Goal: Information Seeking & Learning: Learn about a topic

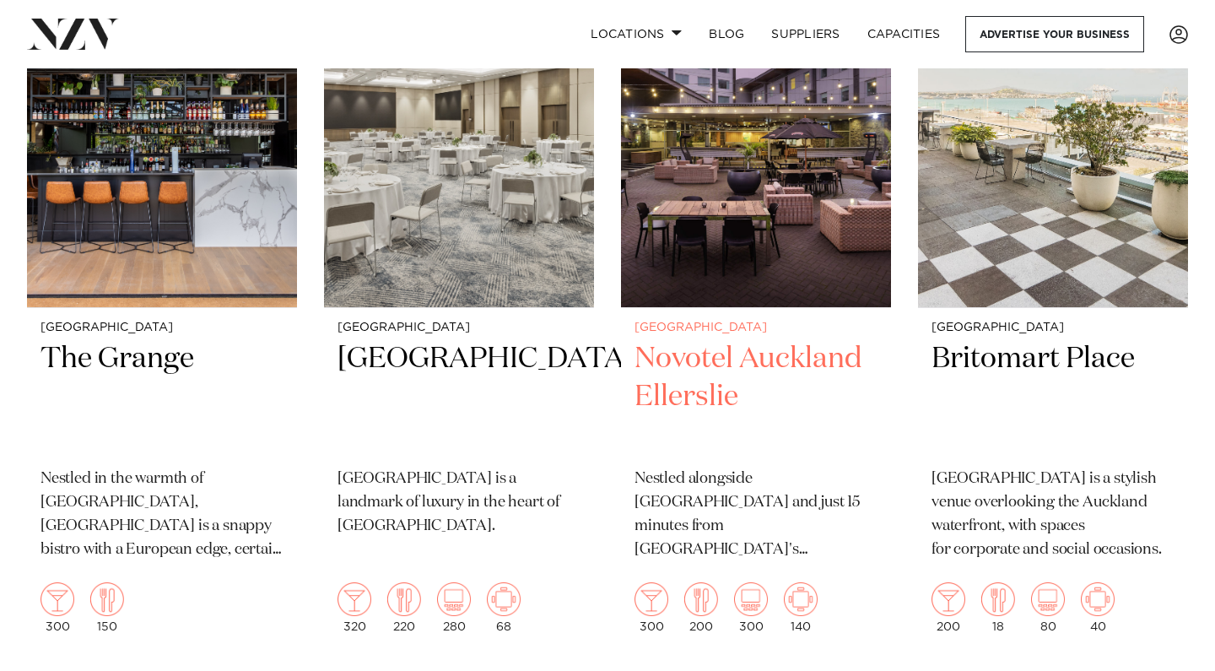
scroll to position [508, 0]
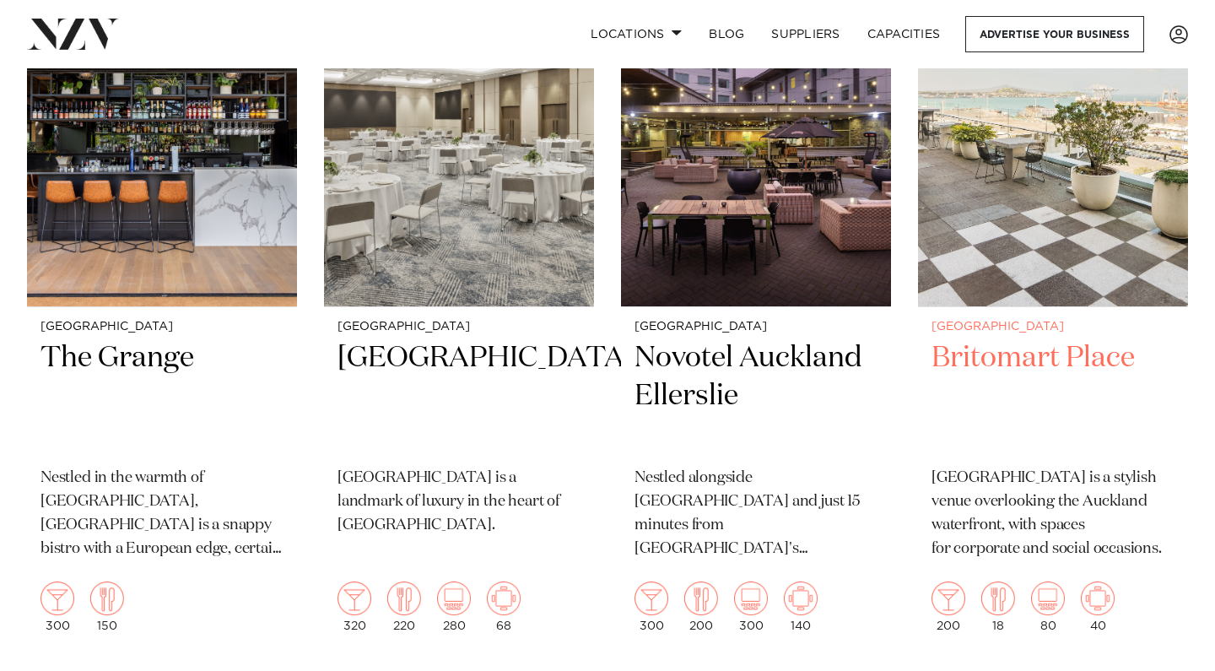
click at [1053, 372] on h2 "Britomart Place" at bounding box center [1053, 396] width 243 height 114
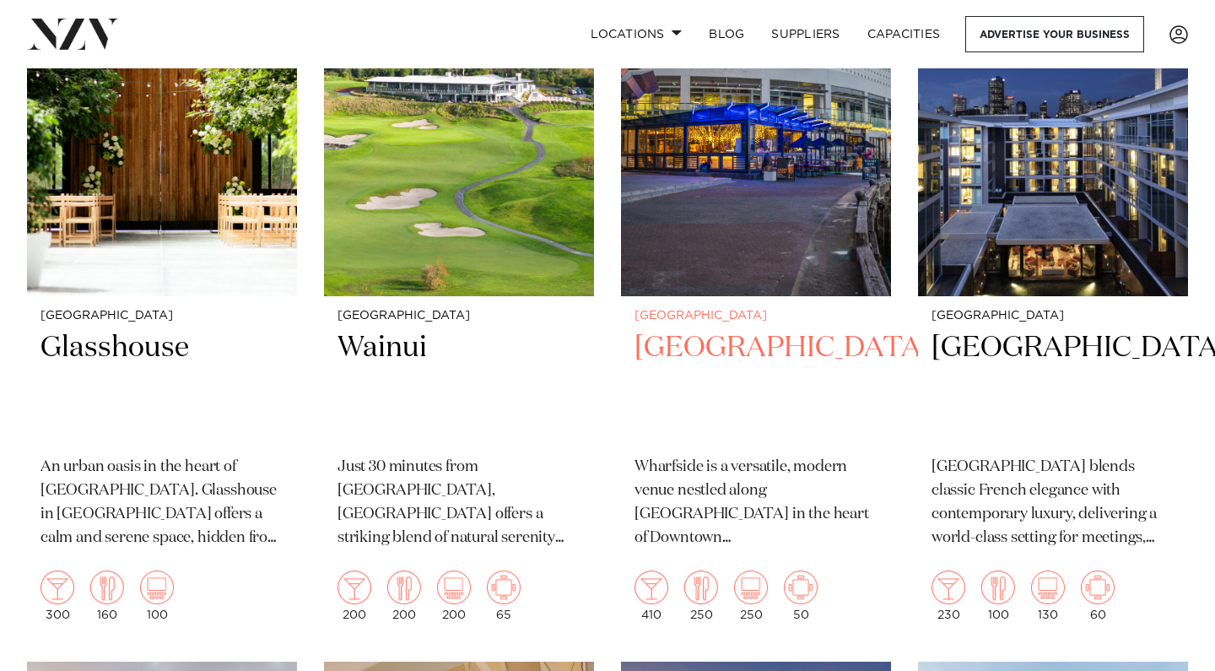
scroll to position [1253, 0]
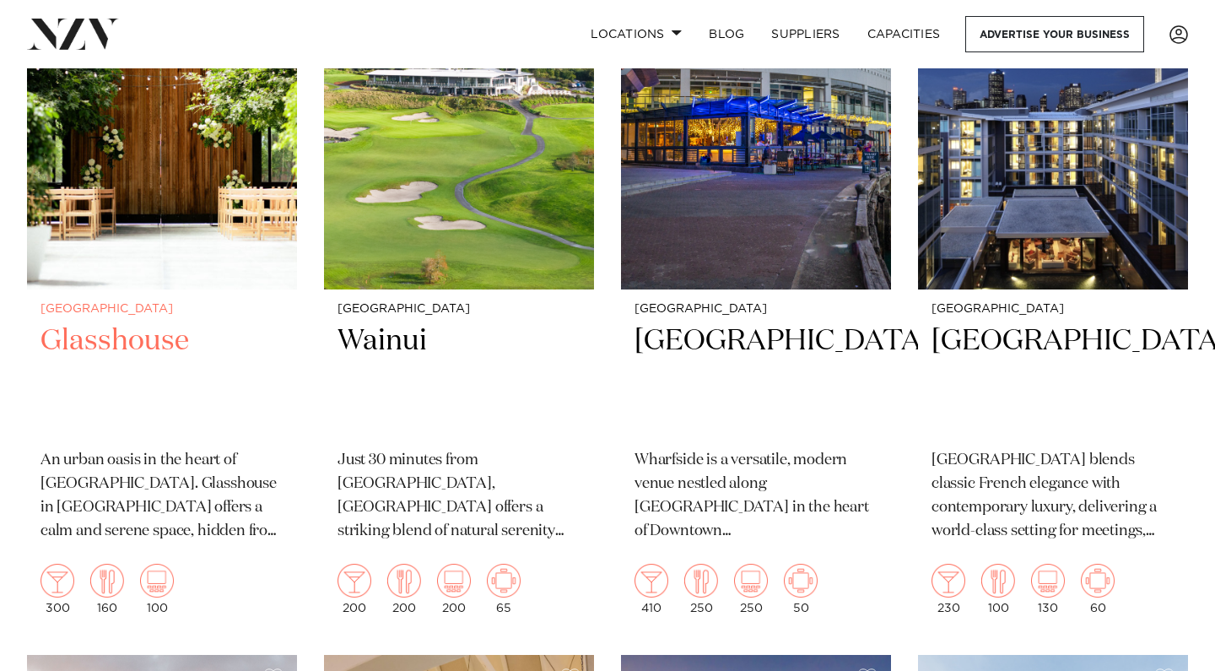
click at [128, 332] on h2 "Glasshouse" at bounding box center [162, 379] width 243 height 114
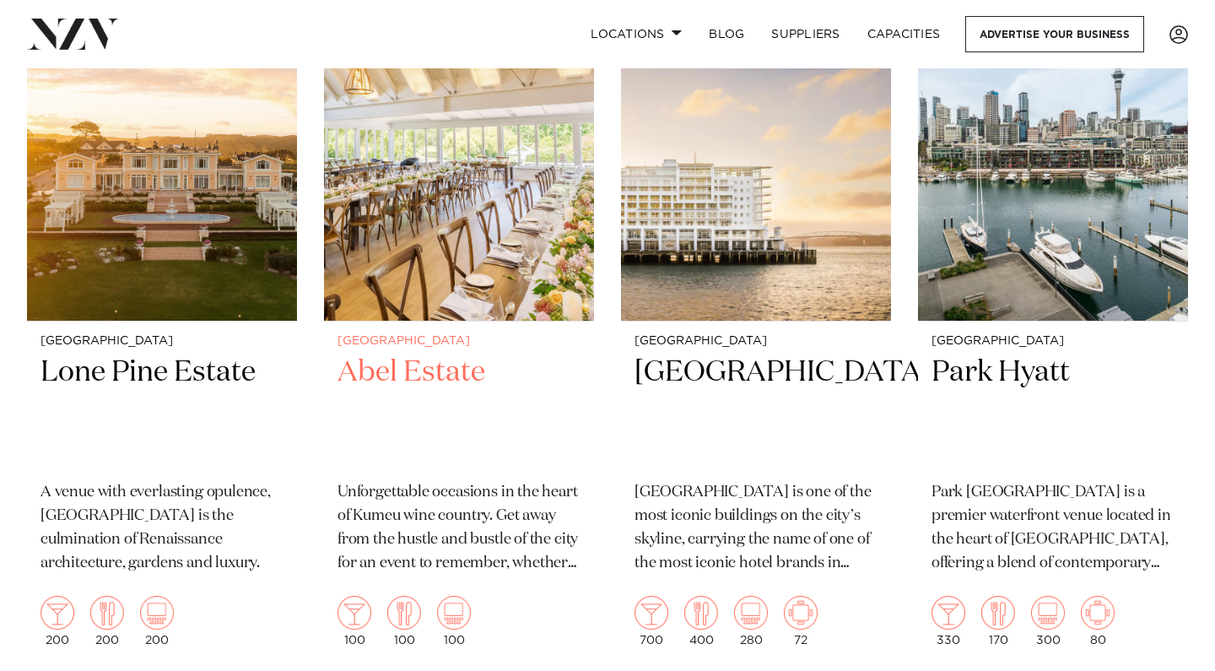
scroll to position [1953, 0]
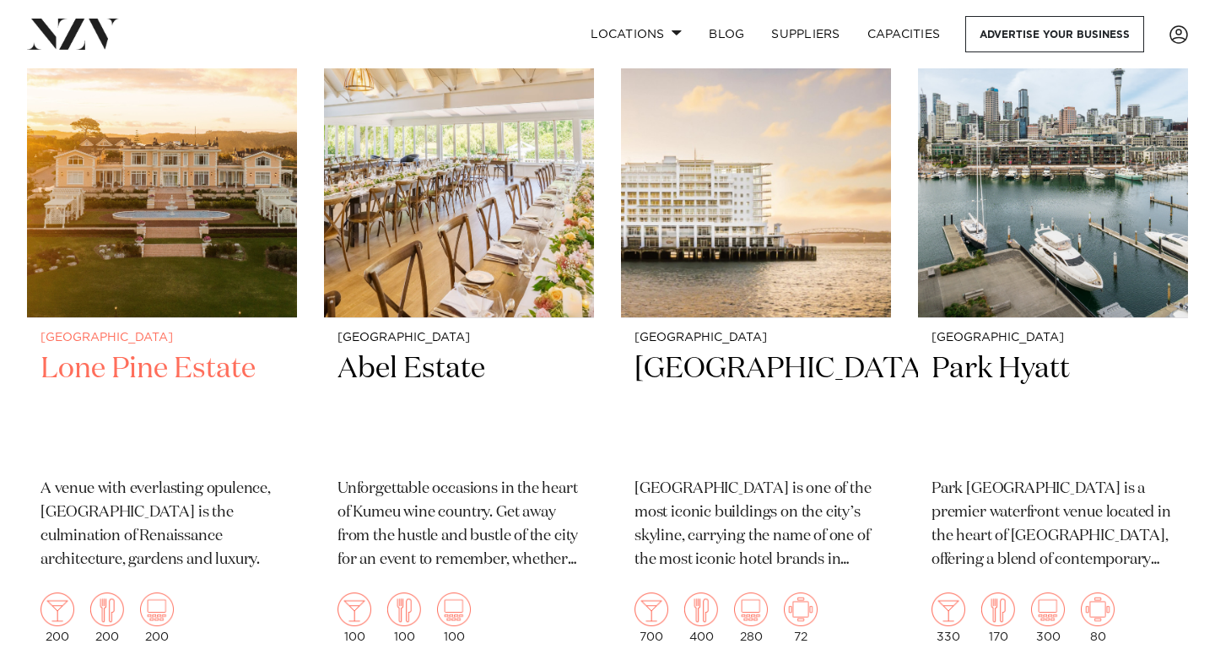
click at [151, 463] on div "Auckland Lone Pine Estate A venue with everlasting opulence, Lone Pine Estate i…" at bounding box center [162, 487] width 270 height 338
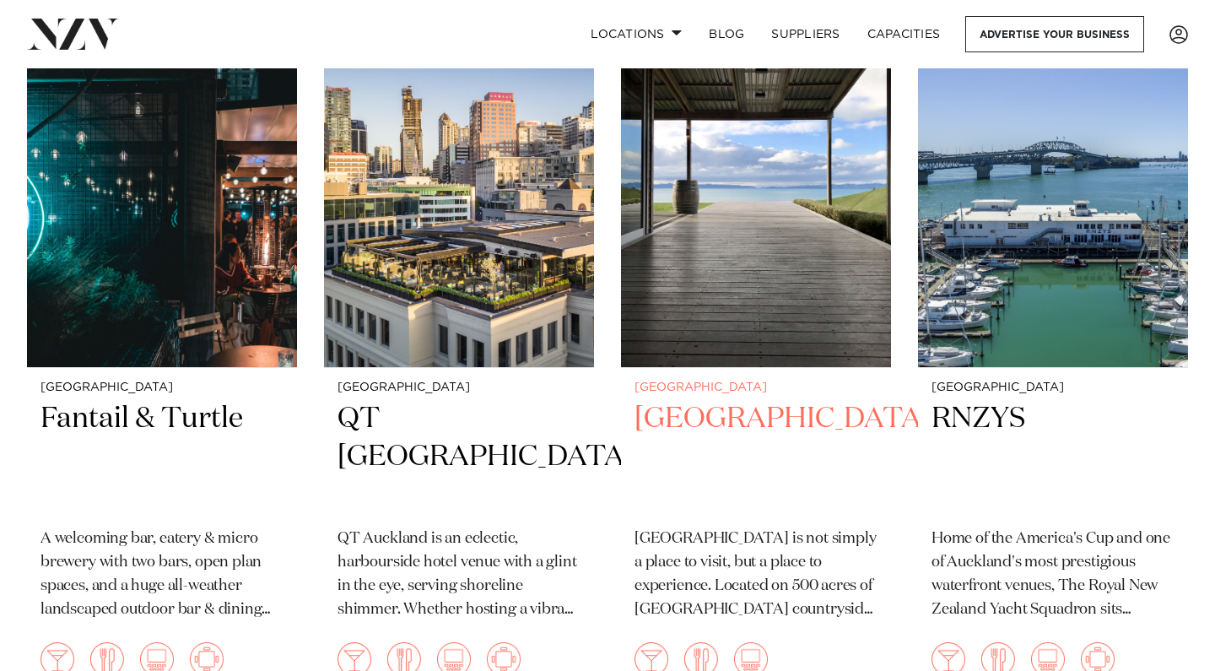
scroll to position [3361, 0]
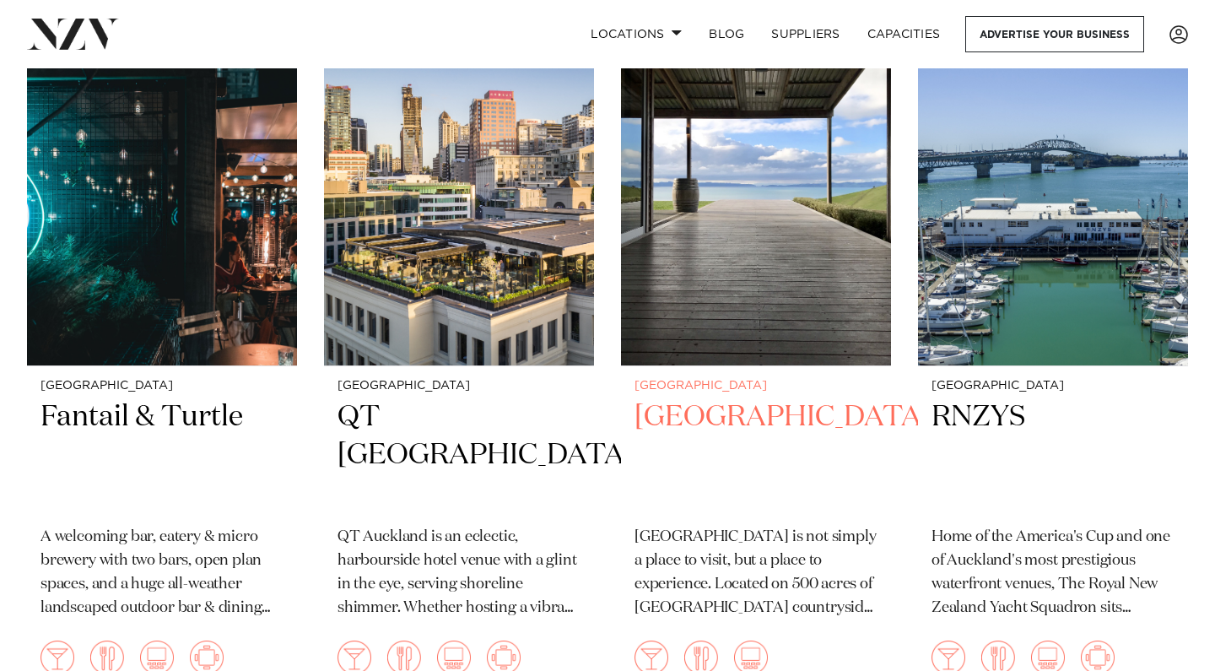
click at [745, 401] on h2 "Kauri Bay" at bounding box center [756, 455] width 243 height 114
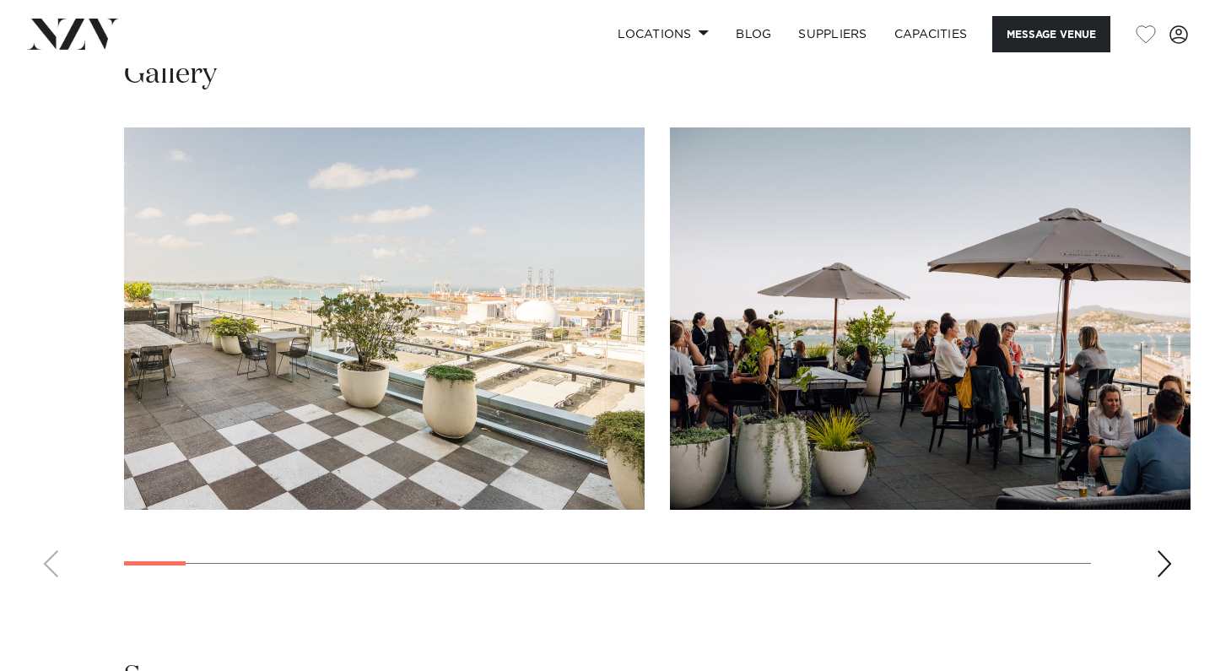
scroll to position [1552, 0]
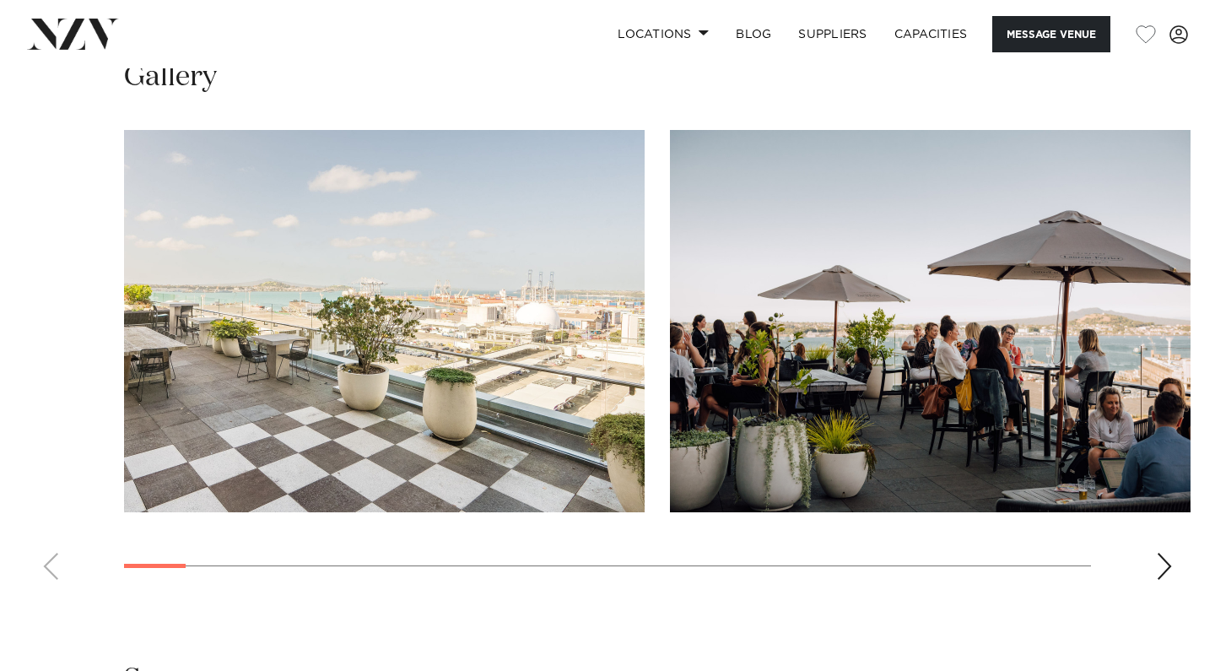
click at [1164, 571] on div "Next slide" at bounding box center [1164, 566] width 17 height 27
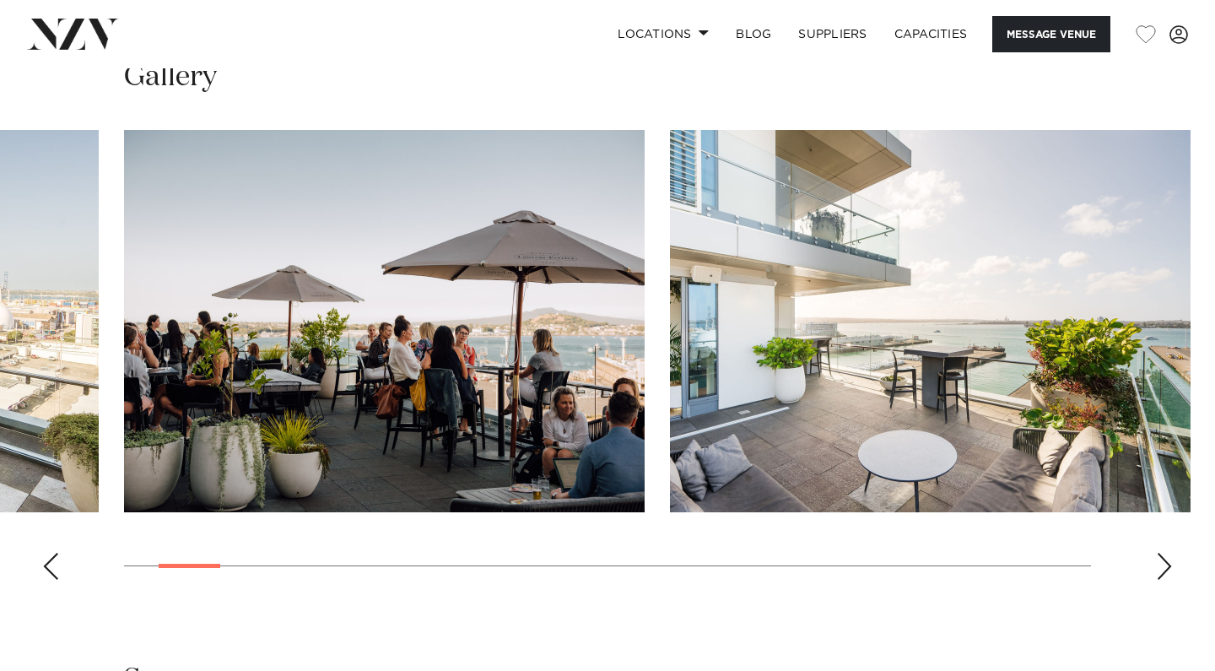
click at [1164, 570] on div "Next slide" at bounding box center [1164, 566] width 17 height 27
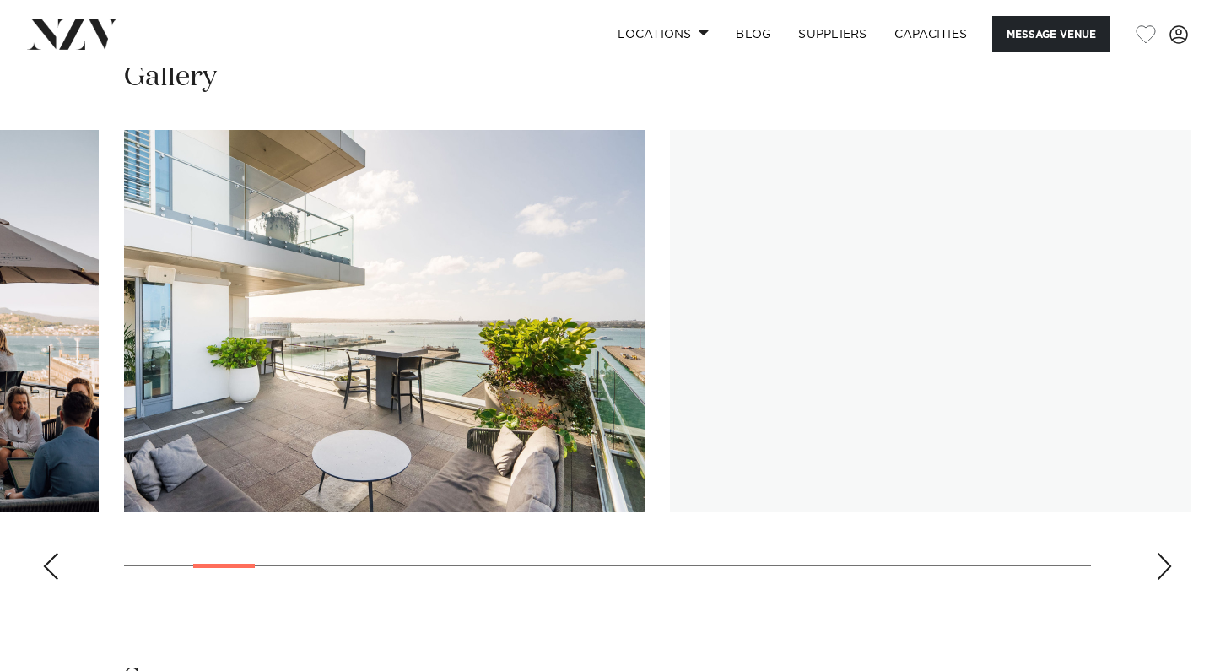
click at [1164, 570] on div "Next slide" at bounding box center [1164, 566] width 17 height 27
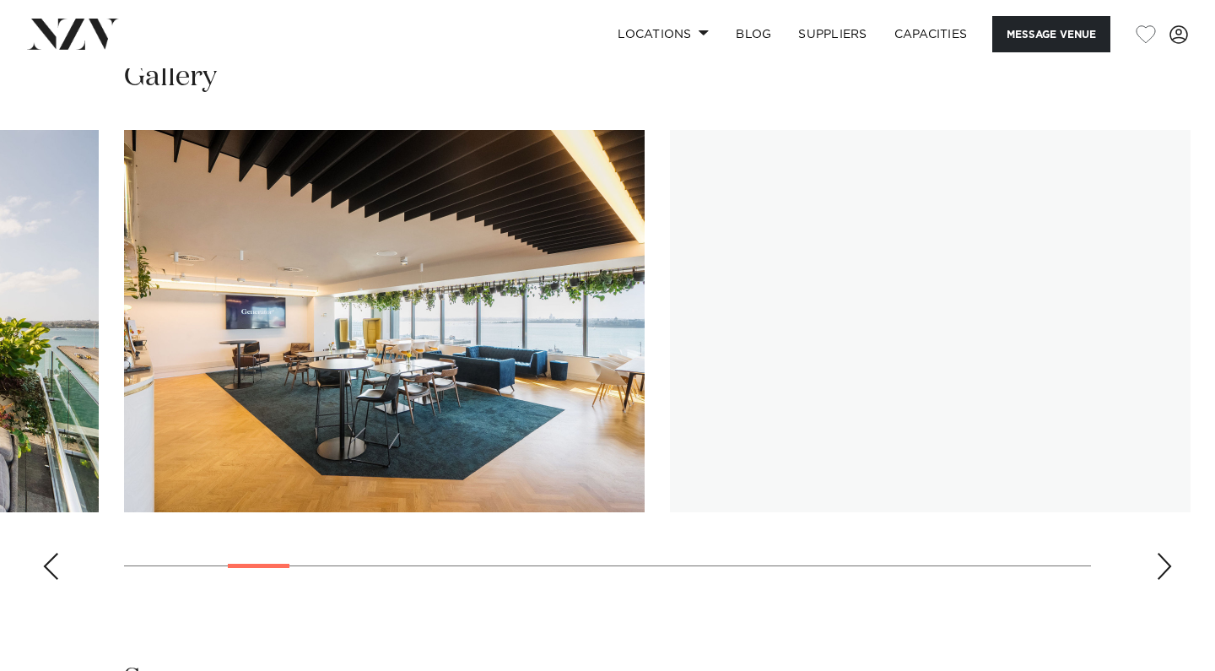
click at [1164, 570] on div "Next slide" at bounding box center [1164, 566] width 17 height 27
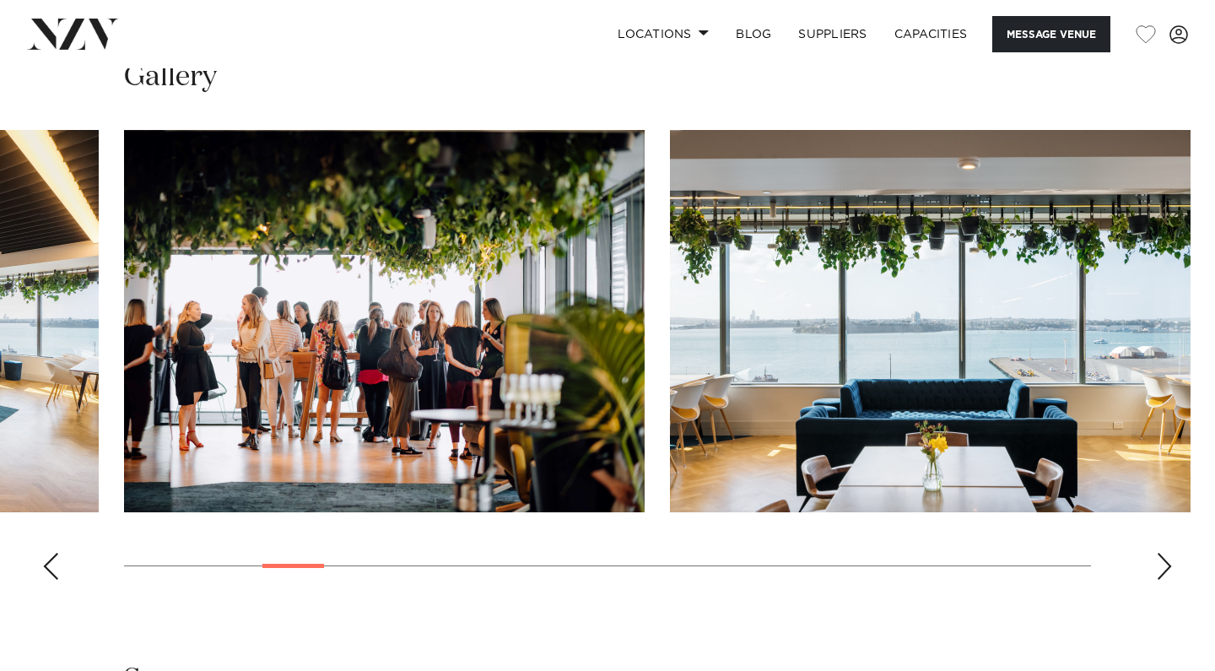
click at [1164, 569] on div "Next slide" at bounding box center [1164, 566] width 17 height 27
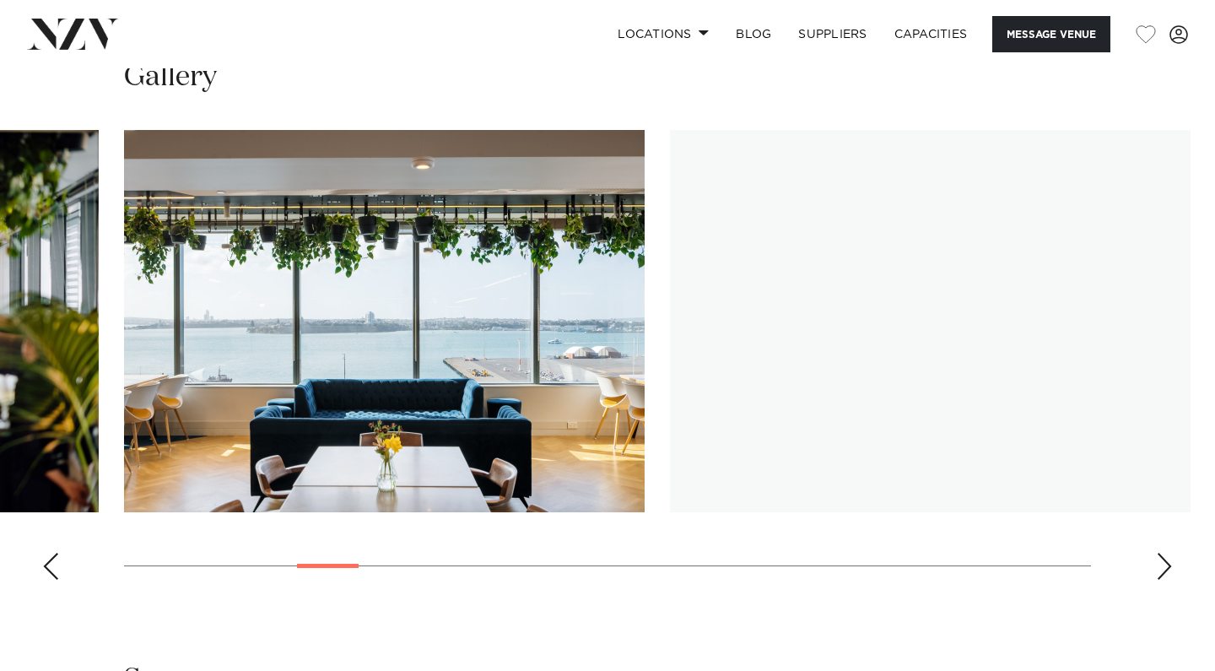
click at [1164, 569] on div "Next slide" at bounding box center [1164, 566] width 17 height 27
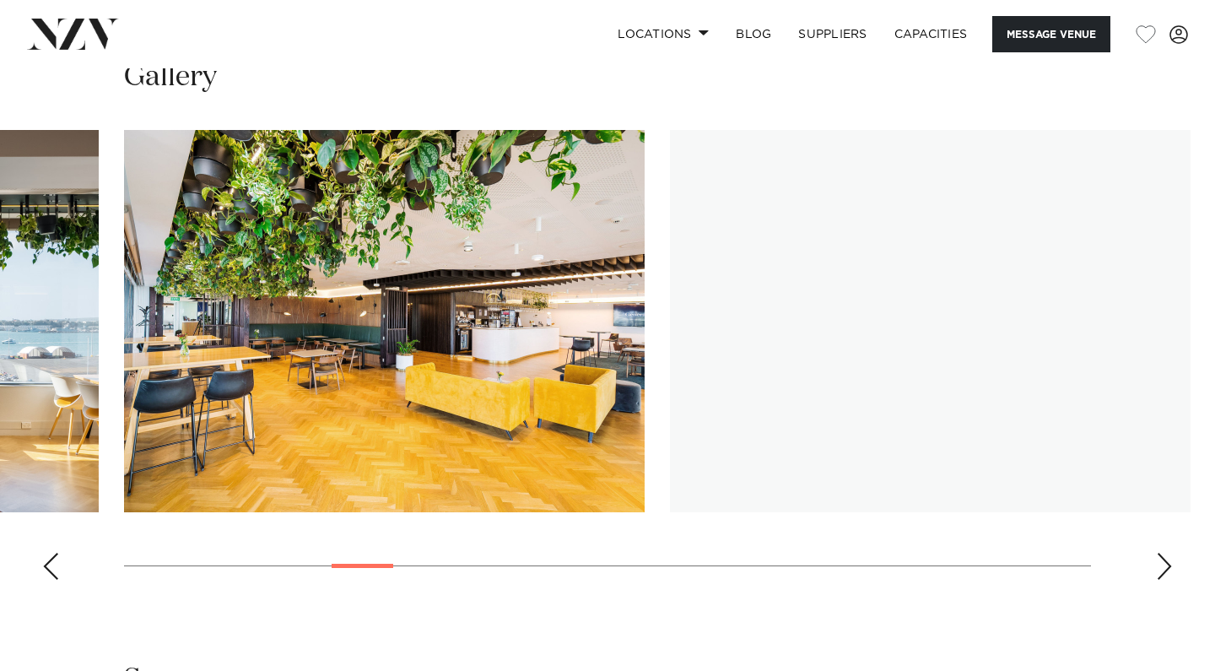
click at [1164, 569] on div "Next slide" at bounding box center [1164, 566] width 17 height 27
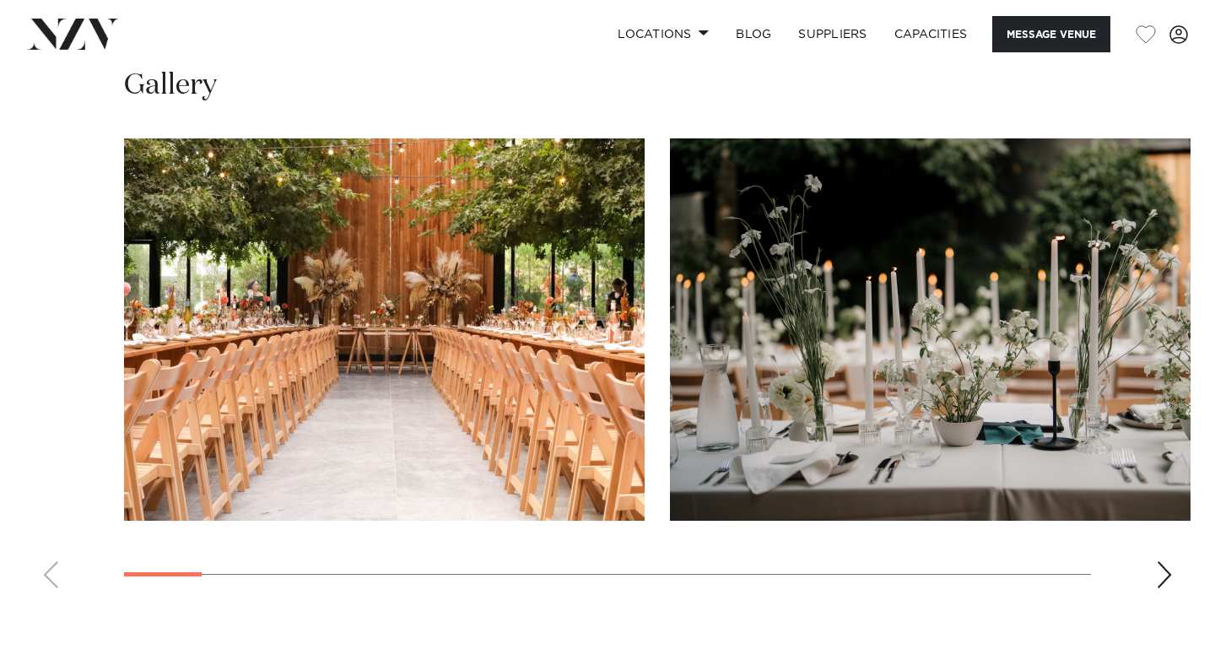
scroll to position [1588, 0]
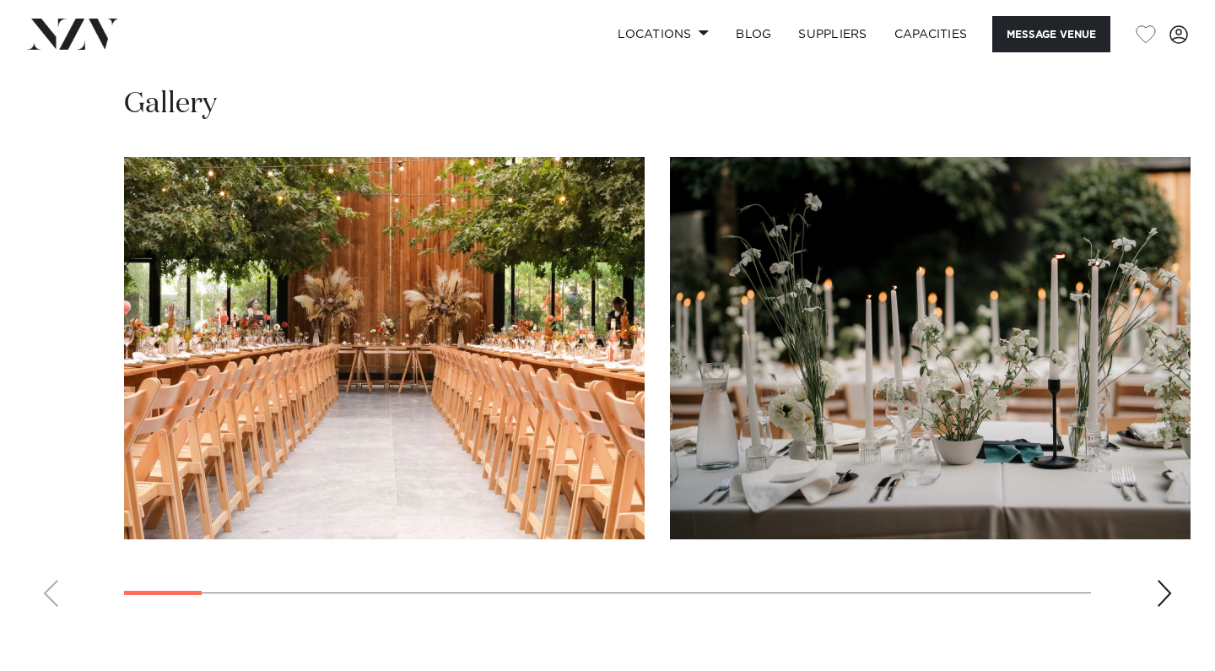
click at [1173, 593] on swiper-container at bounding box center [607, 388] width 1215 height 463
click at [1164, 590] on div "Next slide" at bounding box center [1164, 593] width 17 height 27
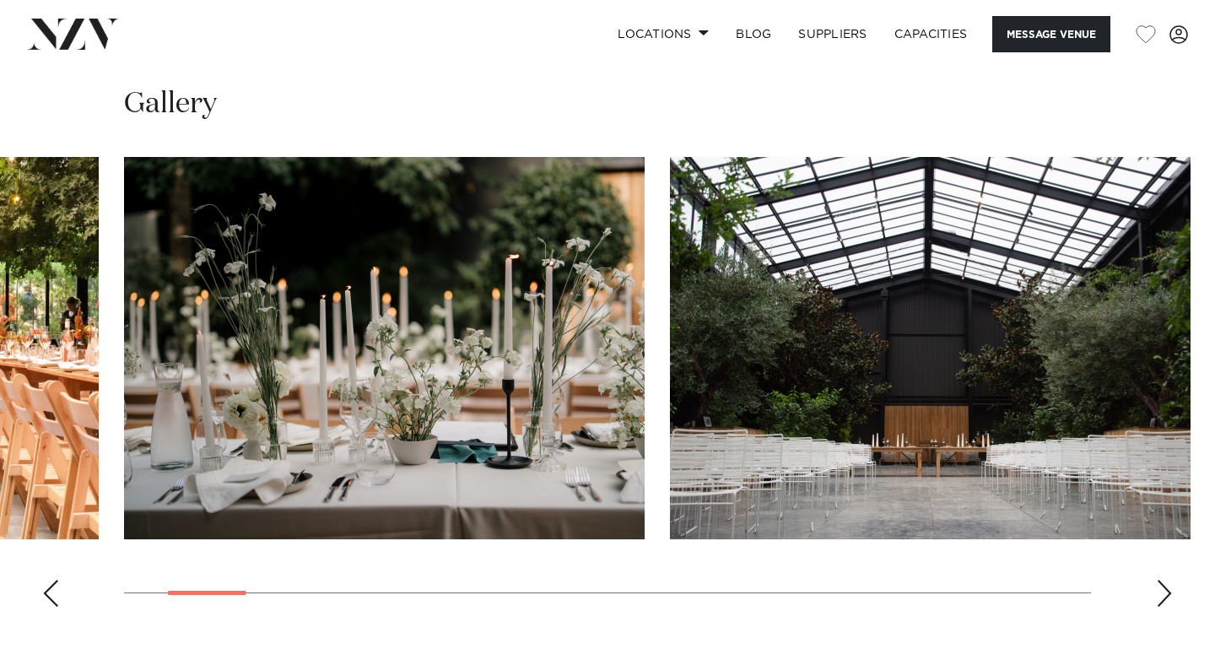
click at [1164, 590] on div "Next slide" at bounding box center [1164, 593] width 17 height 27
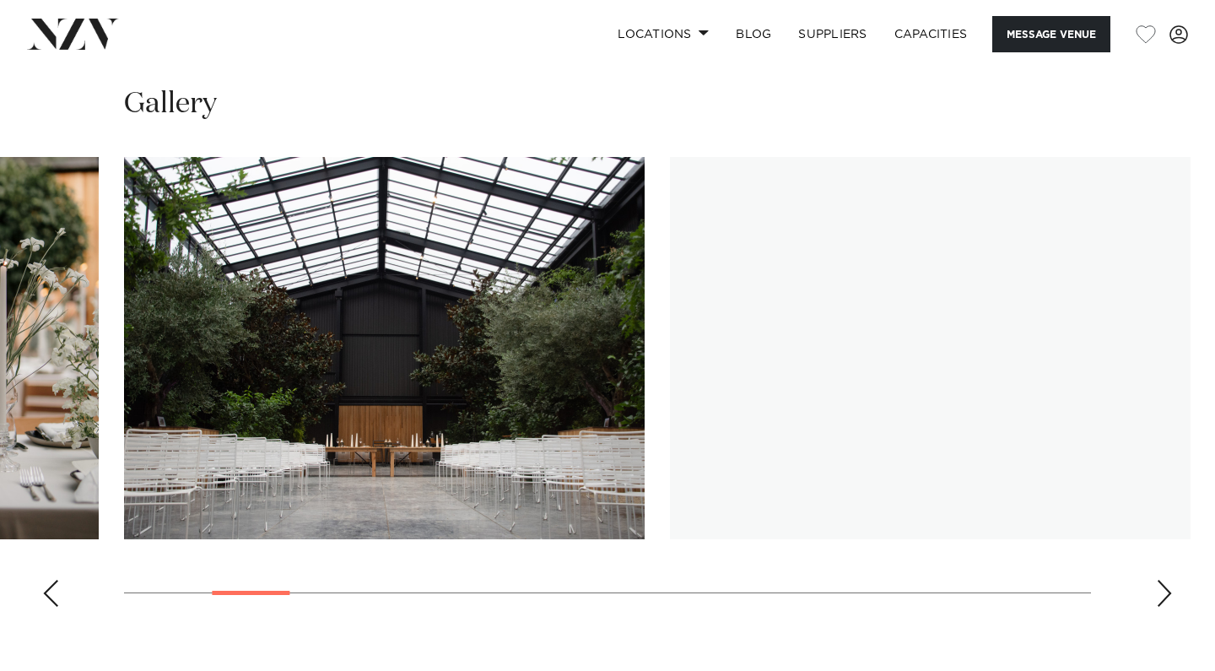
click at [1164, 590] on div "Next slide" at bounding box center [1164, 593] width 17 height 27
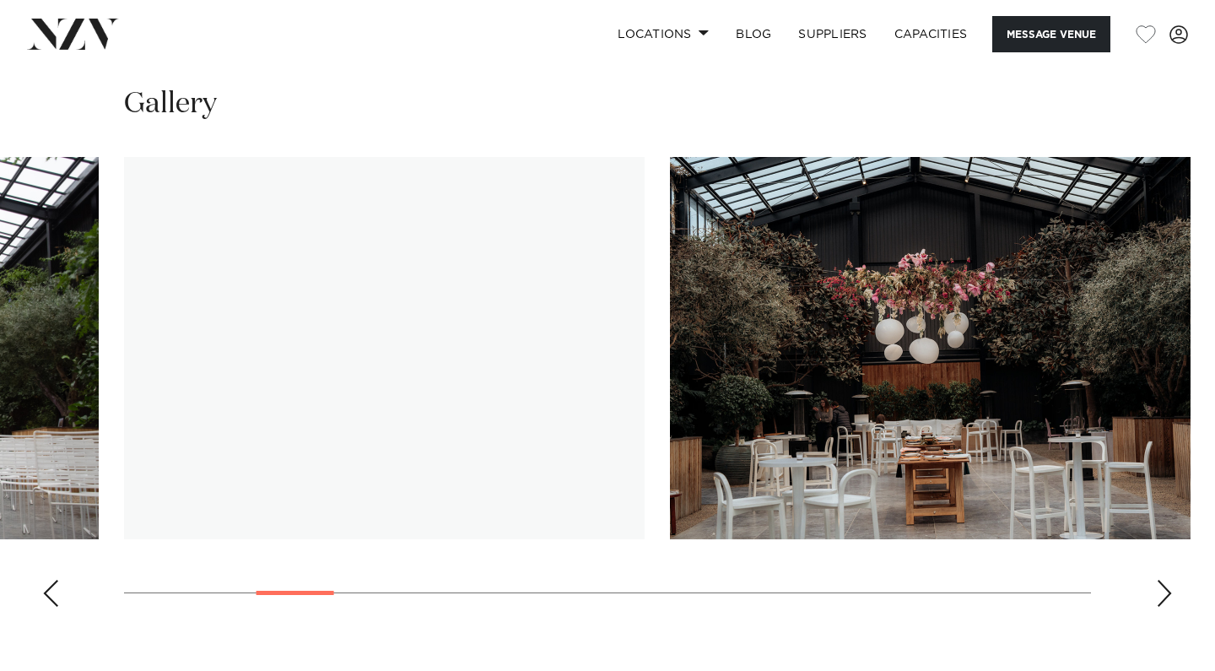
click at [1164, 590] on div "Next slide" at bounding box center [1164, 593] width 17 height 27
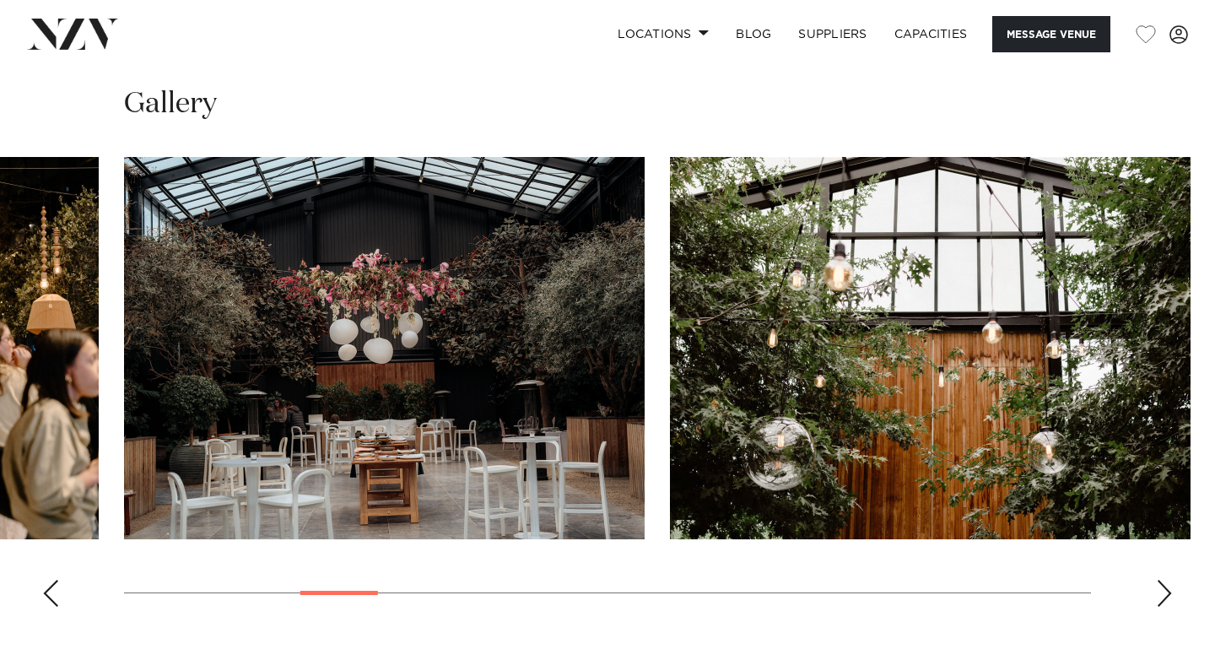
click at [1164, 590] on div "Next slide" at bounding box center [1164, 593] width 17 height 27
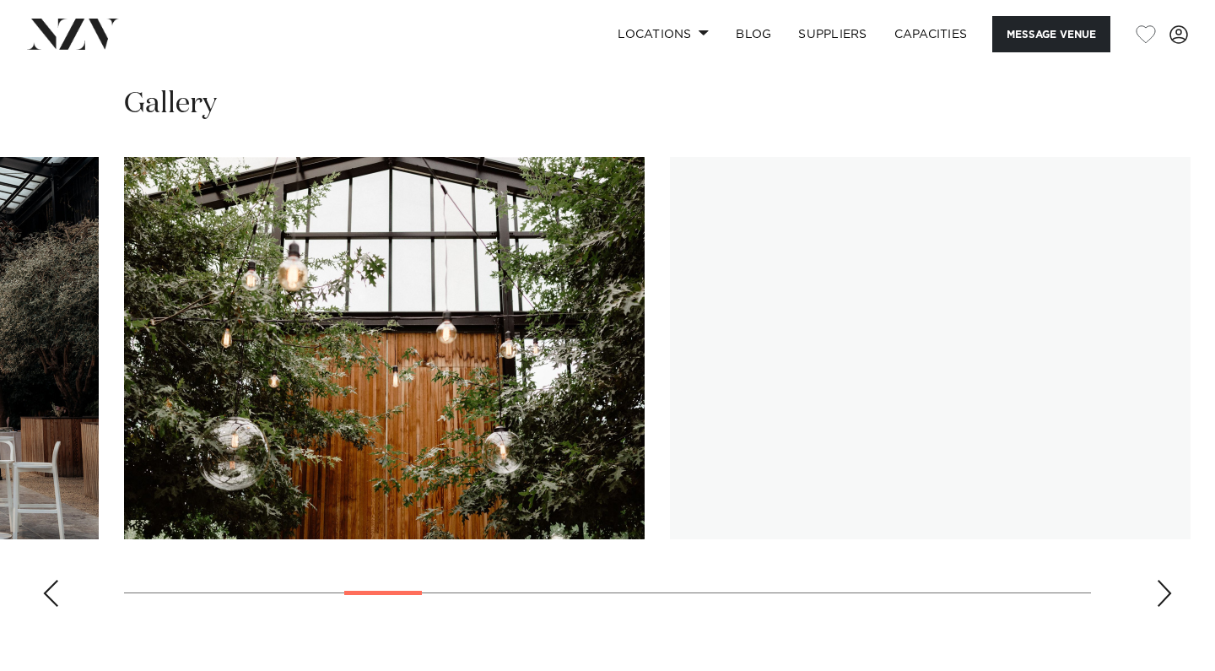
click at [1164, 589] on div "Next slide" at bounding box center [1164, 593] width 17 height 27
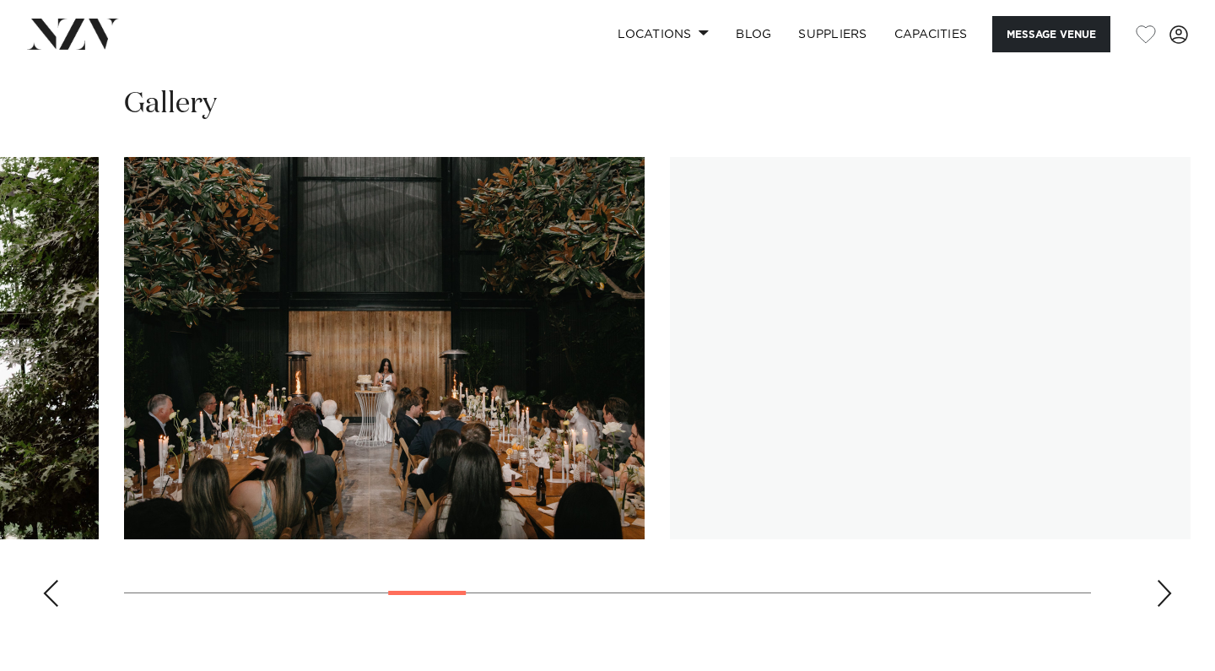
click at [1166, 588] on div "Next slide" at bounding box center [1164, 593] width 17 height 27
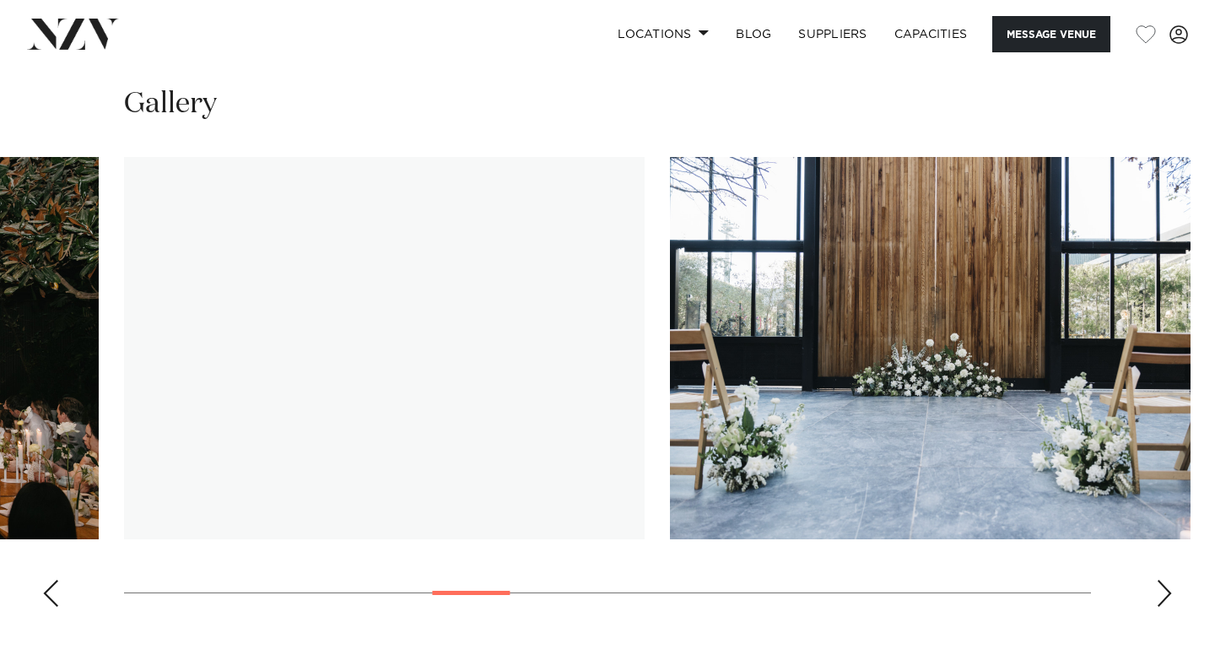
click at [1166, 588] on div "Next slide" at bounding box center [1164, 593] width 17 height 27
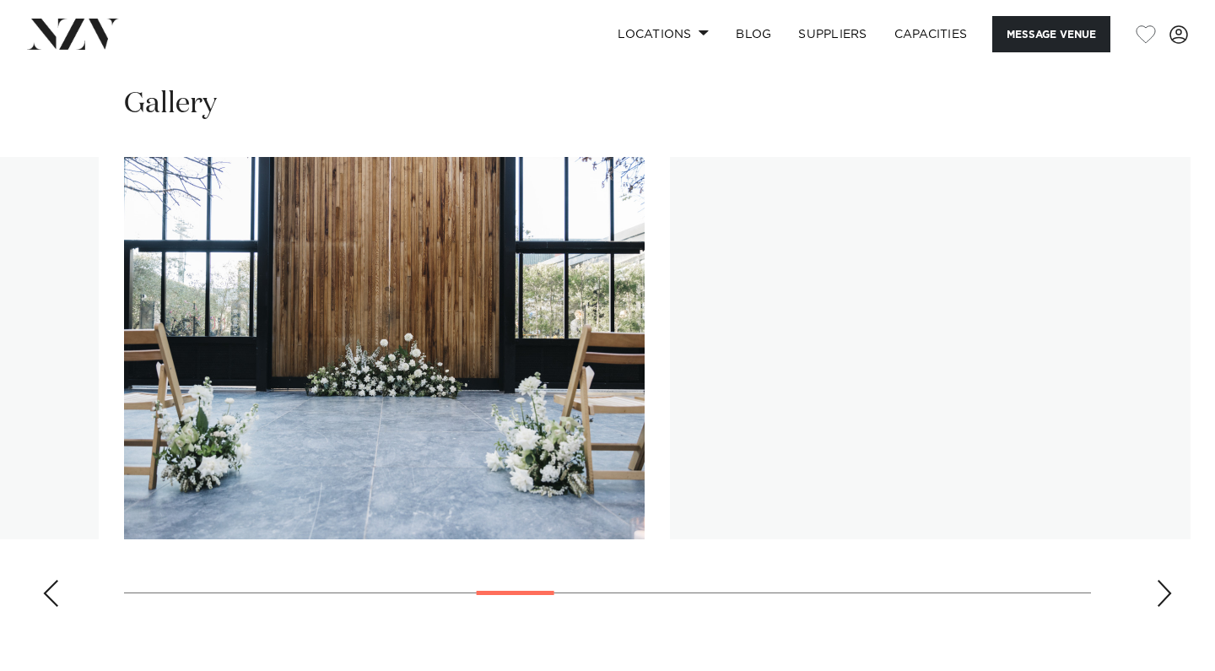
click at [1166, 582] on div "Next slide" at bounding box center [1164, 593] width 17 height 27
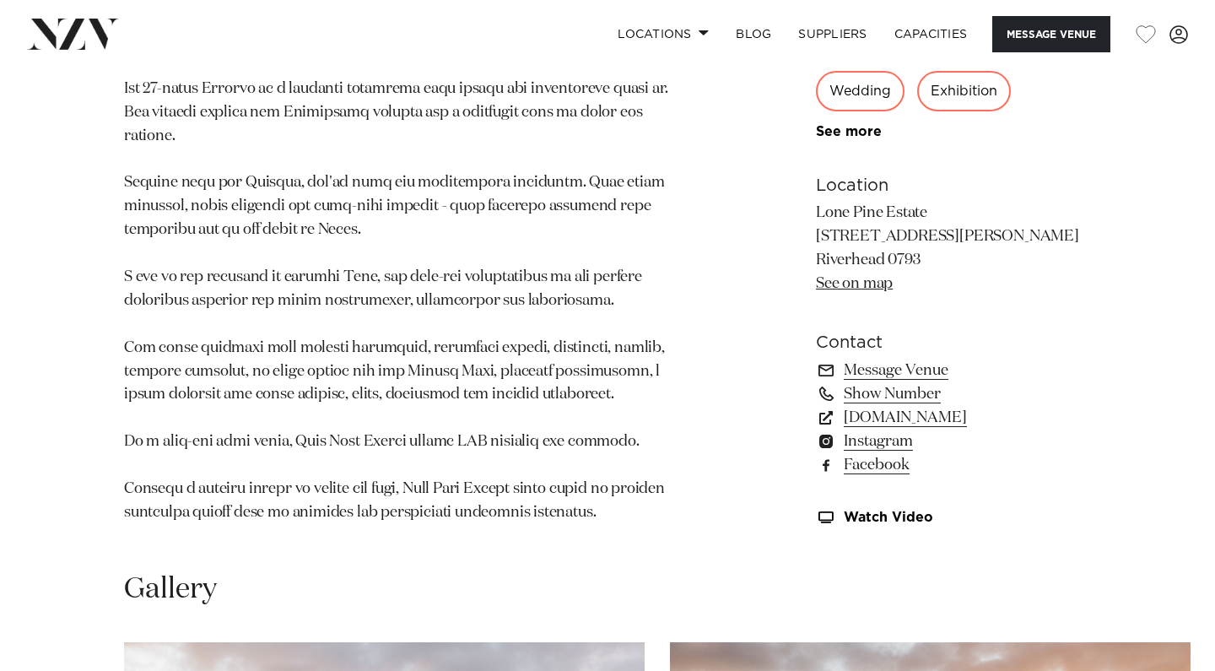
scroll to position [1051, 0]
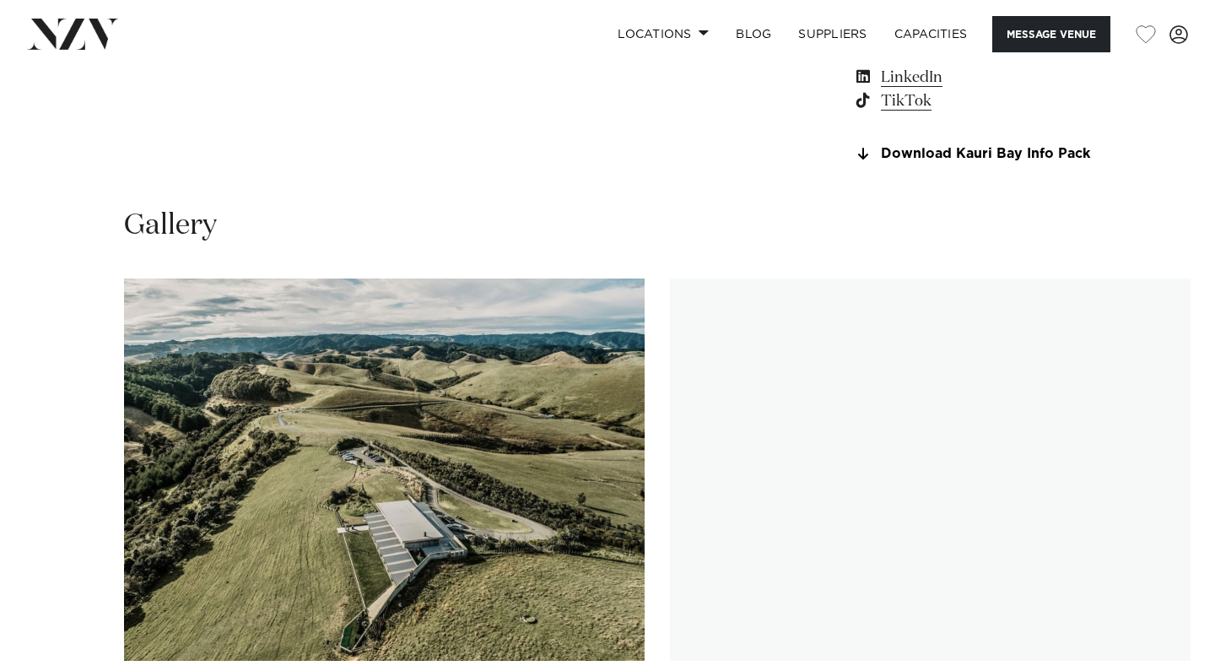
scroll to position [1611, 0]
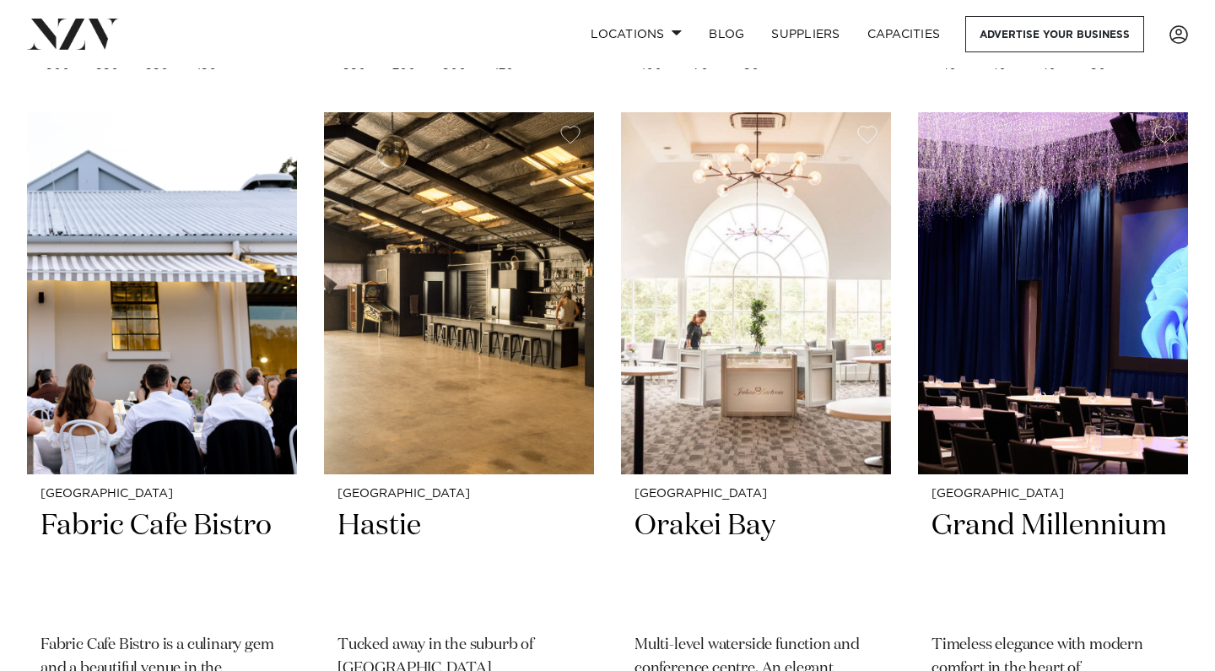
scroll to position [6929, 0]
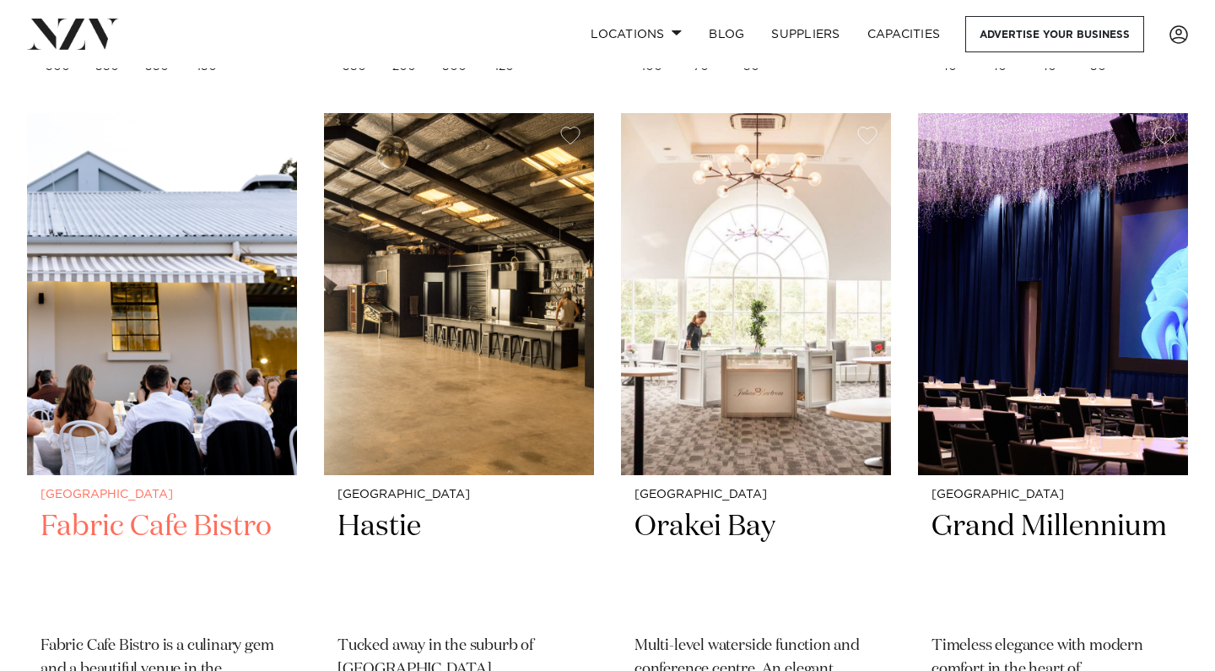
click at [165, 475] on div "Auckland Fabric Cafe Bistro Fabric Cafe Bistro is a culinary gem and a beautifu…" at bounding box center [162, 644] width 270 height 338
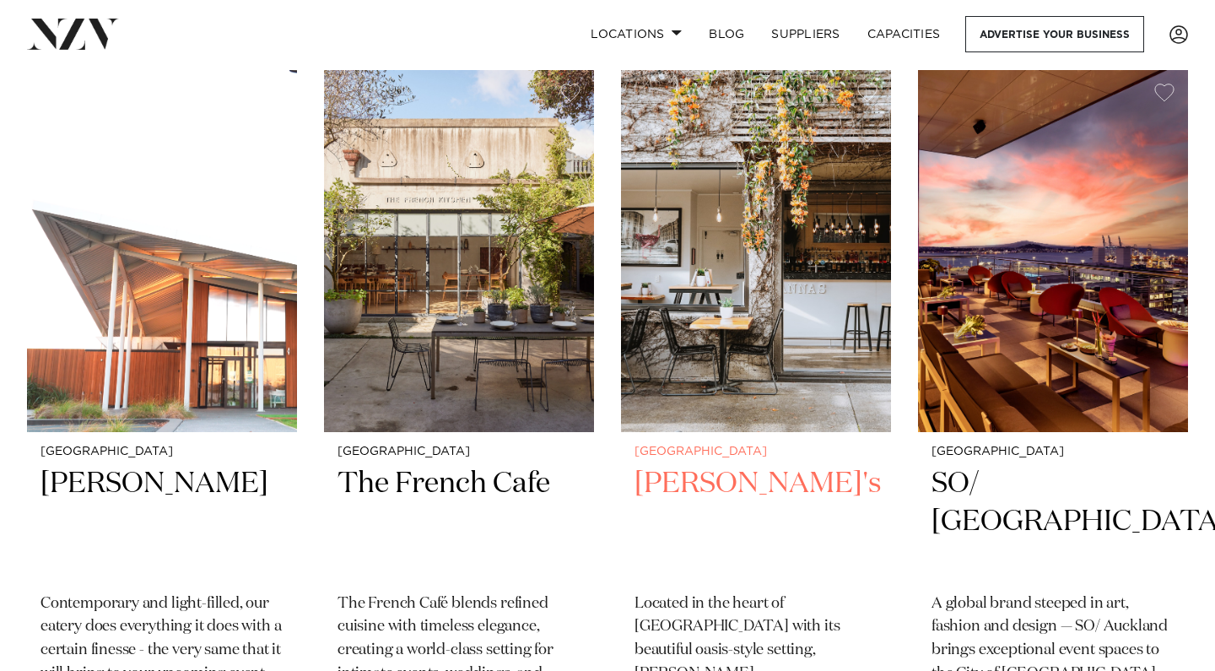
scroll to position [11341, 0]
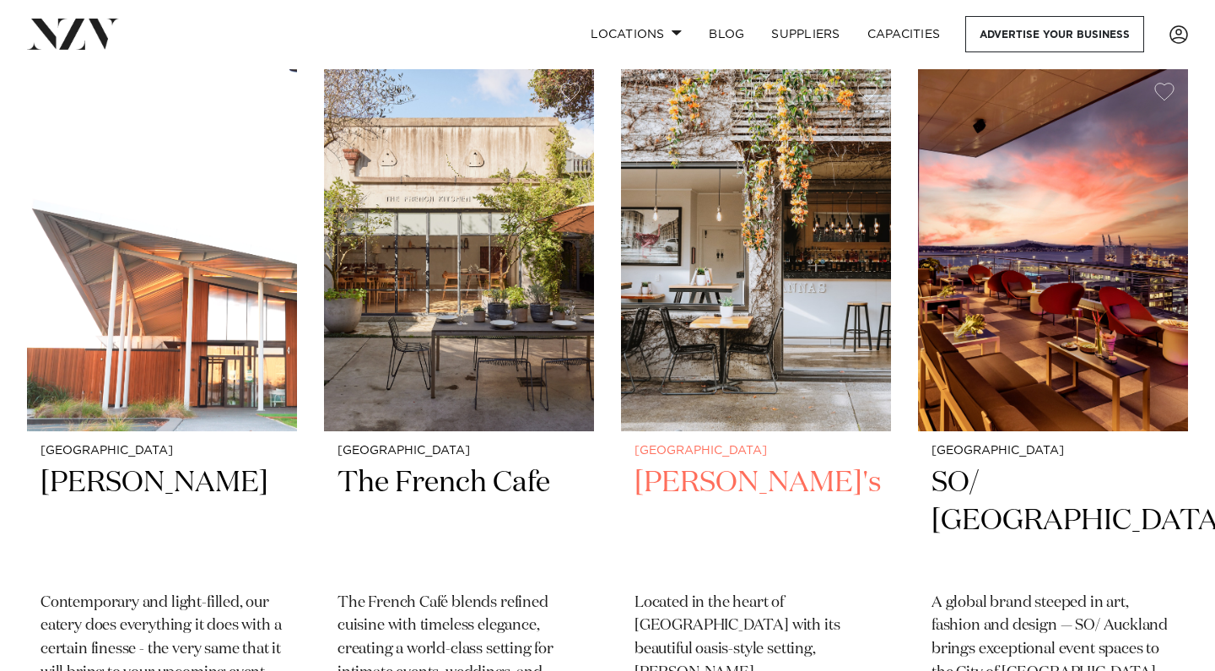
click at [717, 464] on h2 "Rosanna's" at bounding box center [756, 521] width 243 height 114
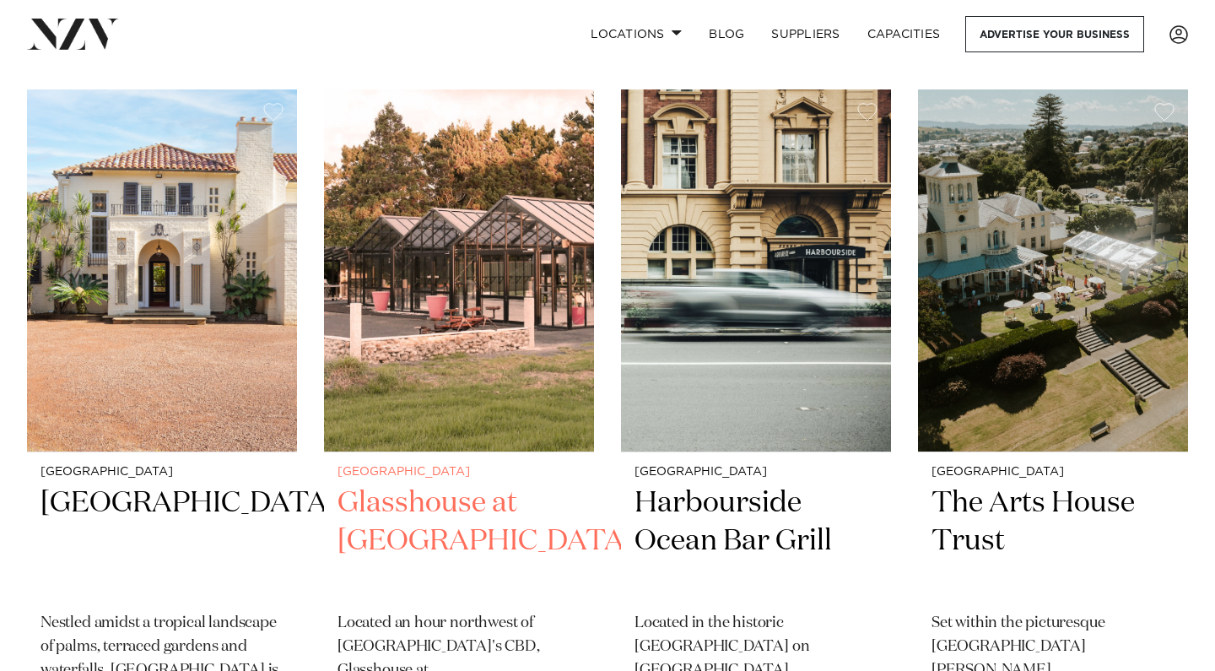
scroll to position [12050, 0]
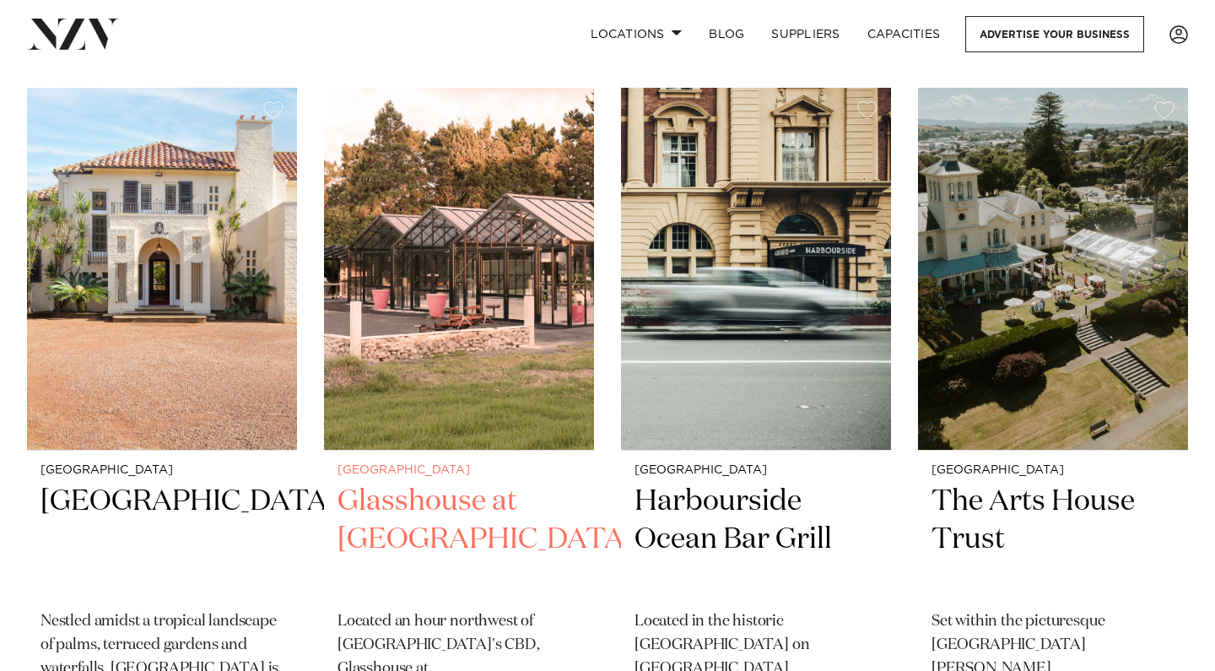
click at [512, 483] on h2 "Glasshouse at Aotea Farm" at bounding box center [459, 540] width 243 height 114
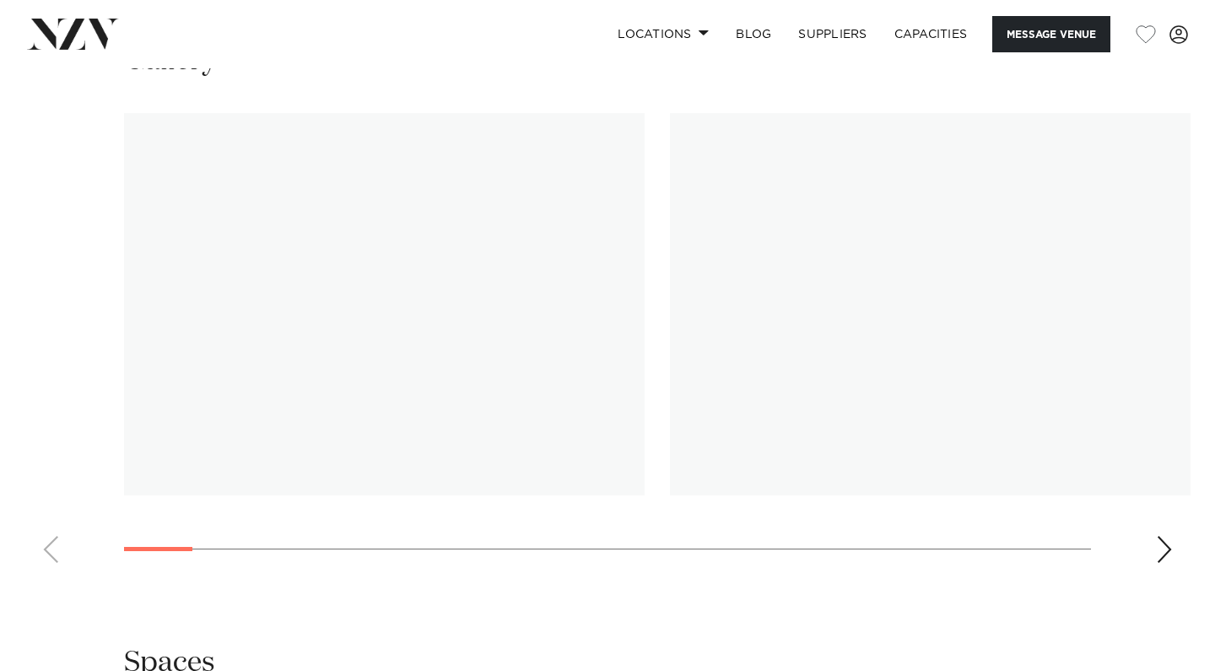
scroll to position [1670, 0]
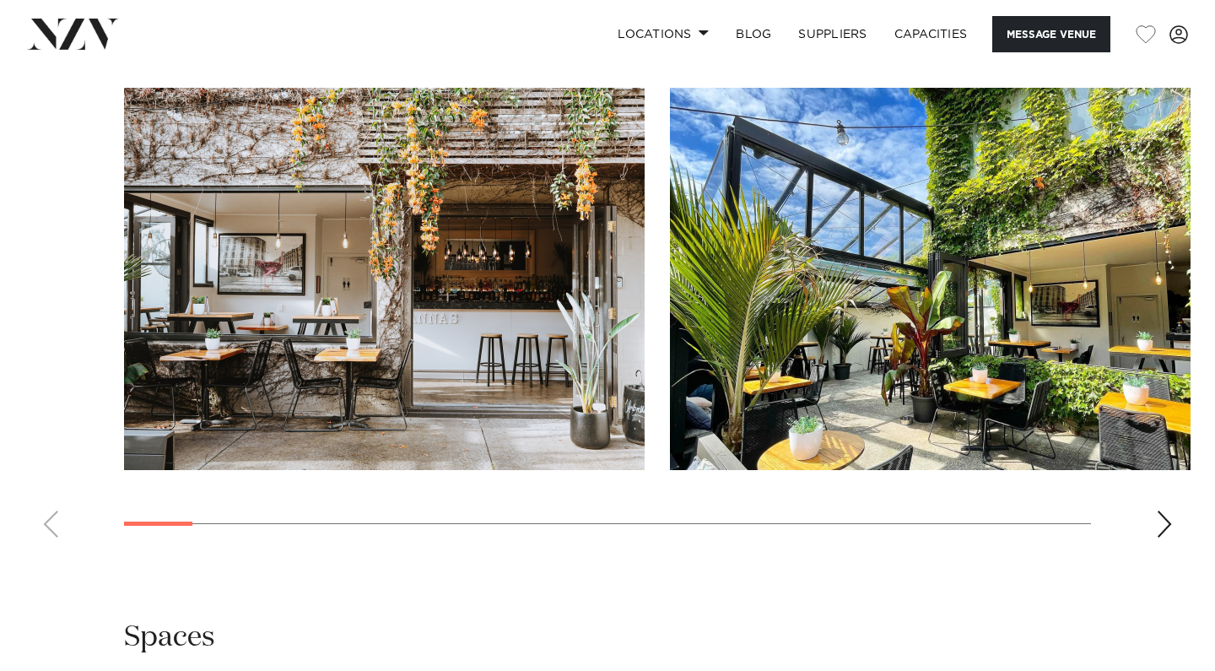
click at [1159, 525] on div "Next slide" at bounding box center [1164, 524] width 17 height 27
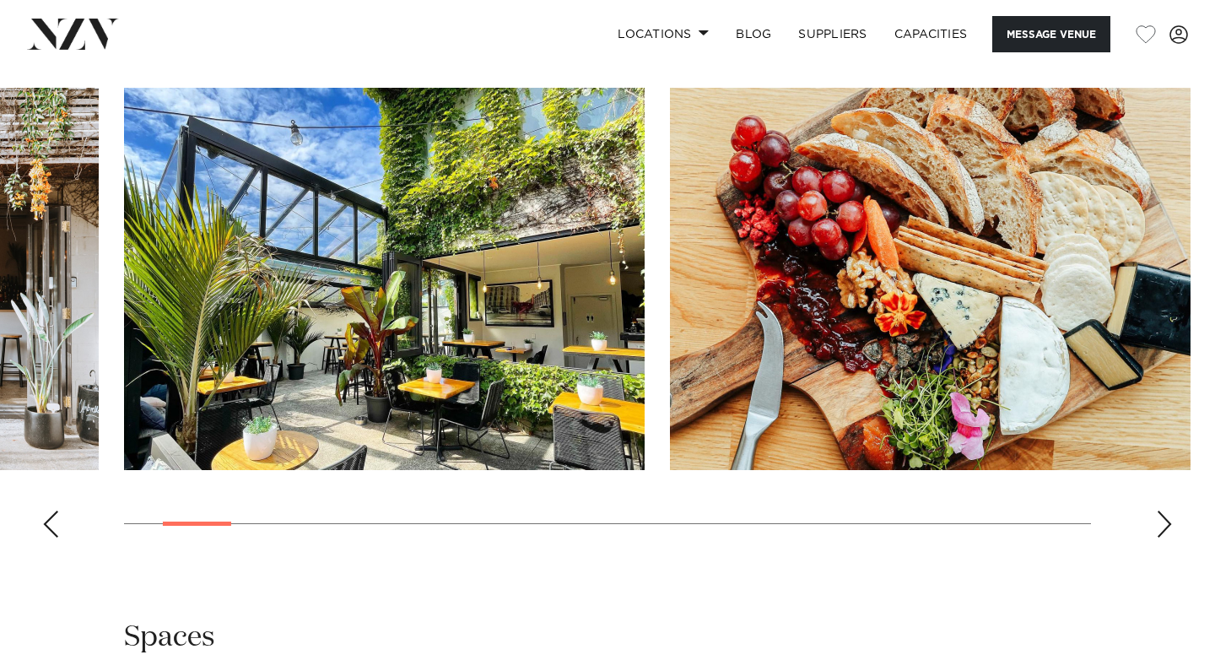
click at [1159, 525] on div "Next slide" at bounding box center [1164, 524] width 17 height 27
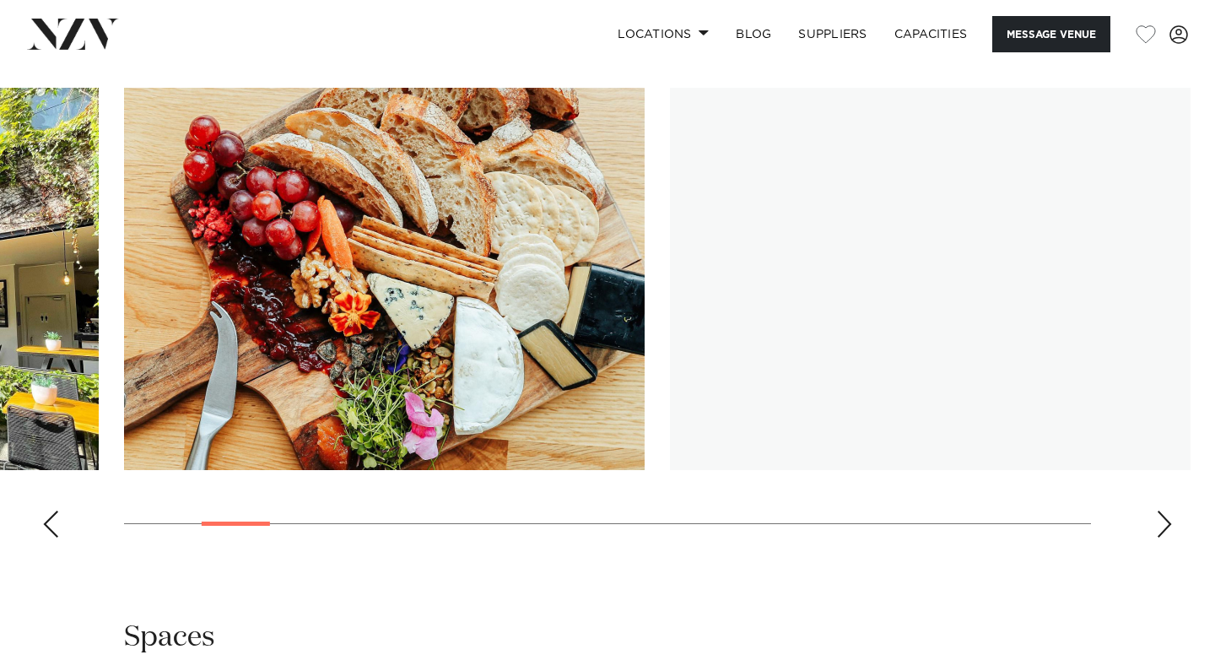
click at [1159, 525] on div "Next slide" at bounding box center [1164, 524] width 17 height 27
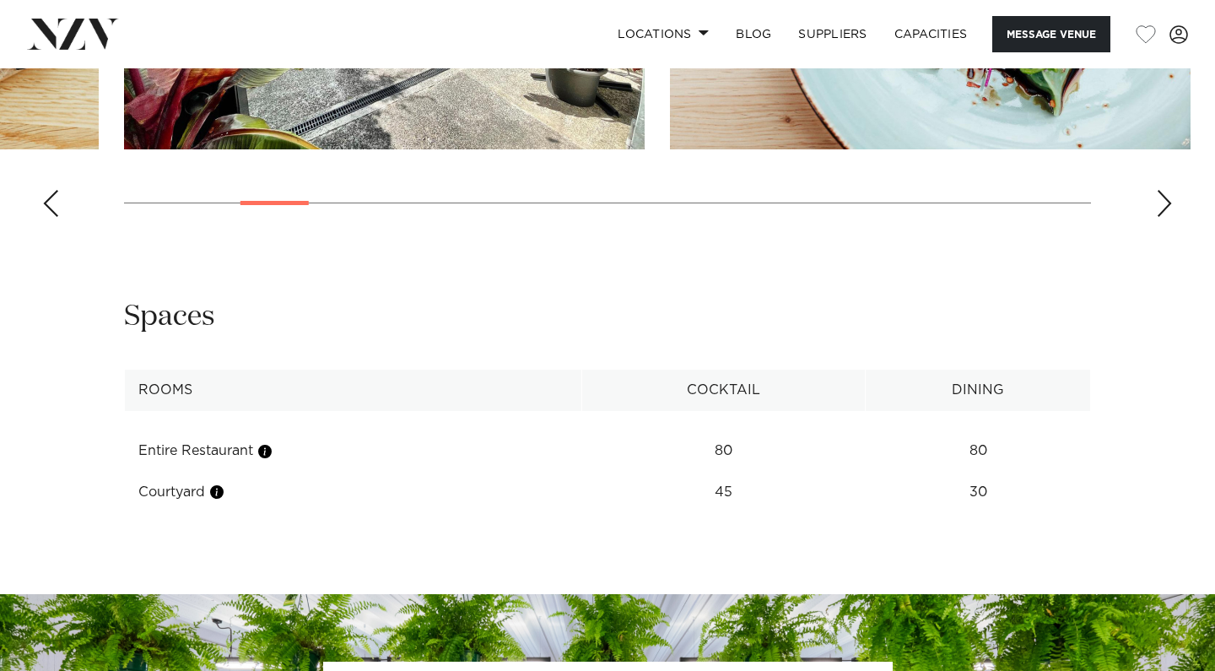
scroll to position [1816, 0]
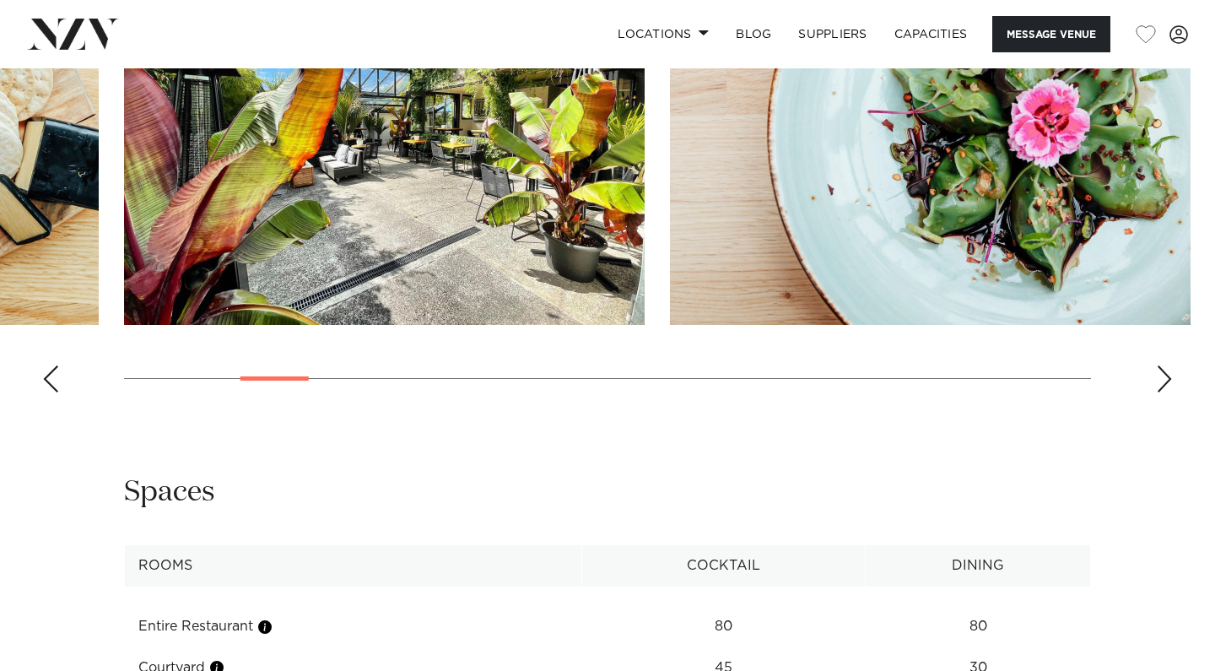
click at [1164, 373] on div "Next slide" at bounding box center [1164, 378] width 17 height 27
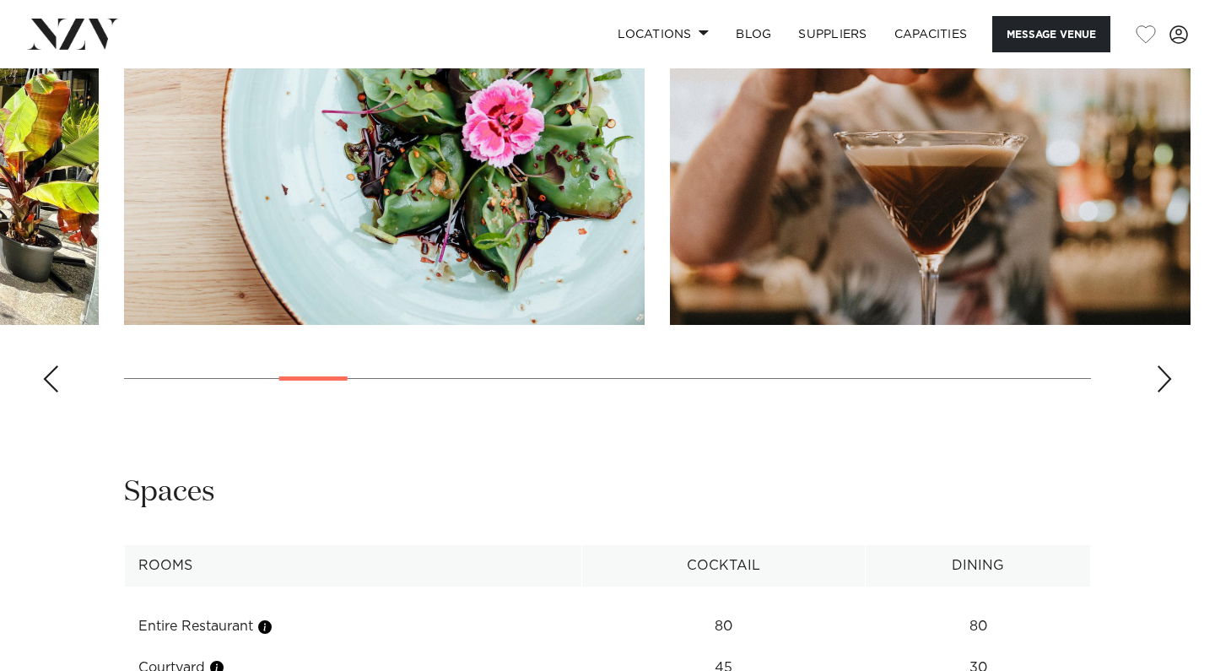
click at [1164, 373] on div "Next slide" at bounding box center [1164, 378] width 17 height 27
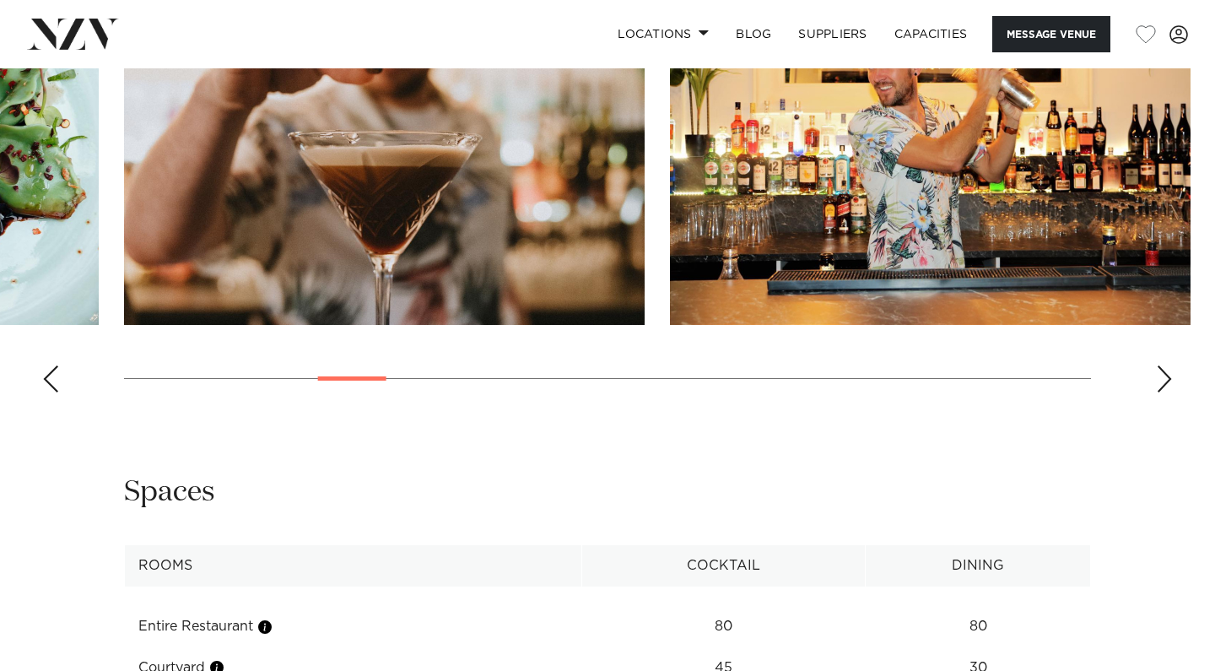
click at [1164, 373] on div "Next slide" at bounding box center [1164, 378] width 17 height 27
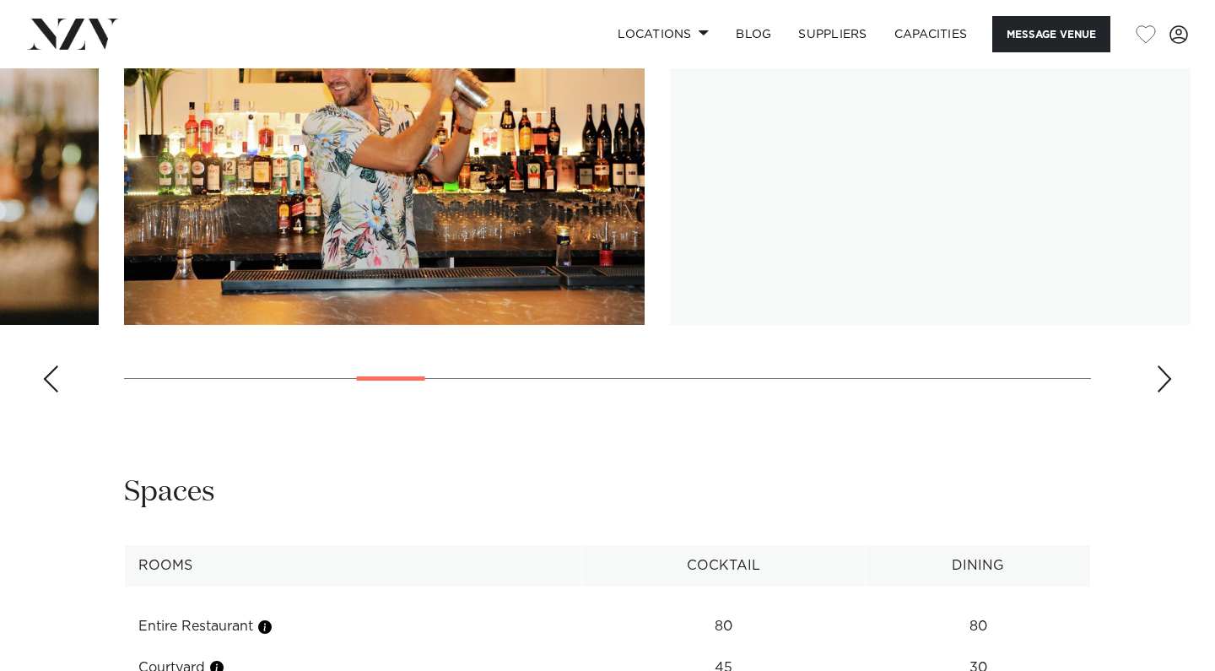
click at [1164, 373] on div "Next slide" at bounding box center [1164, 378] width 17 height 27
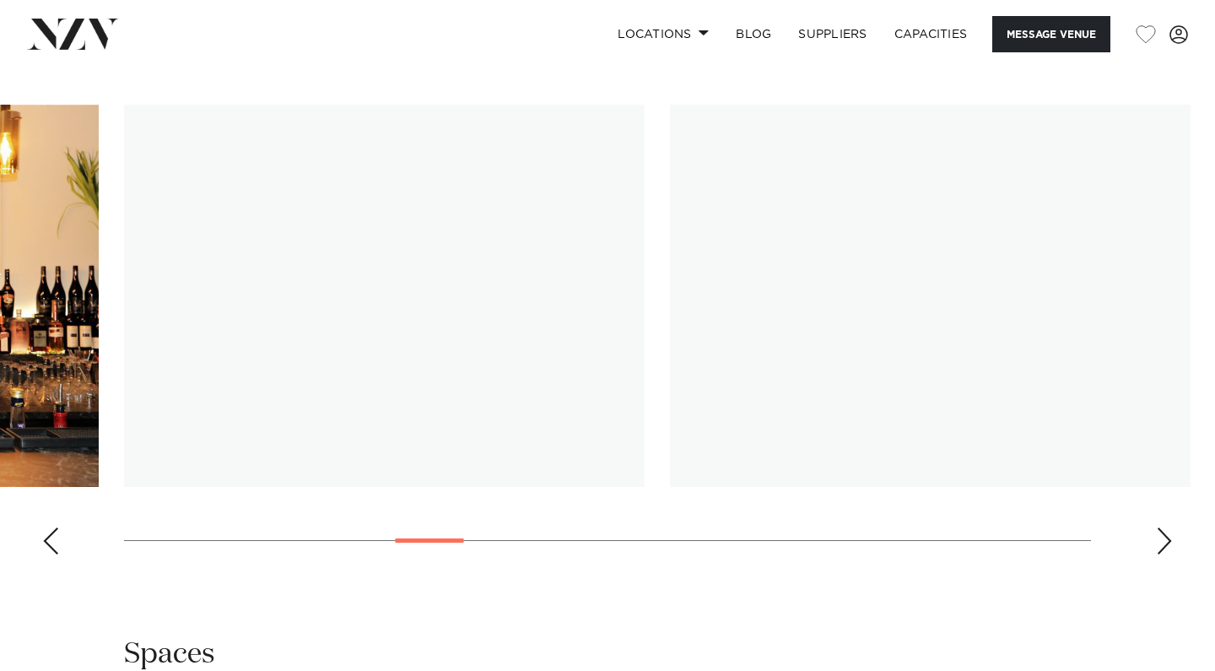
scroll to position [1650, 0]
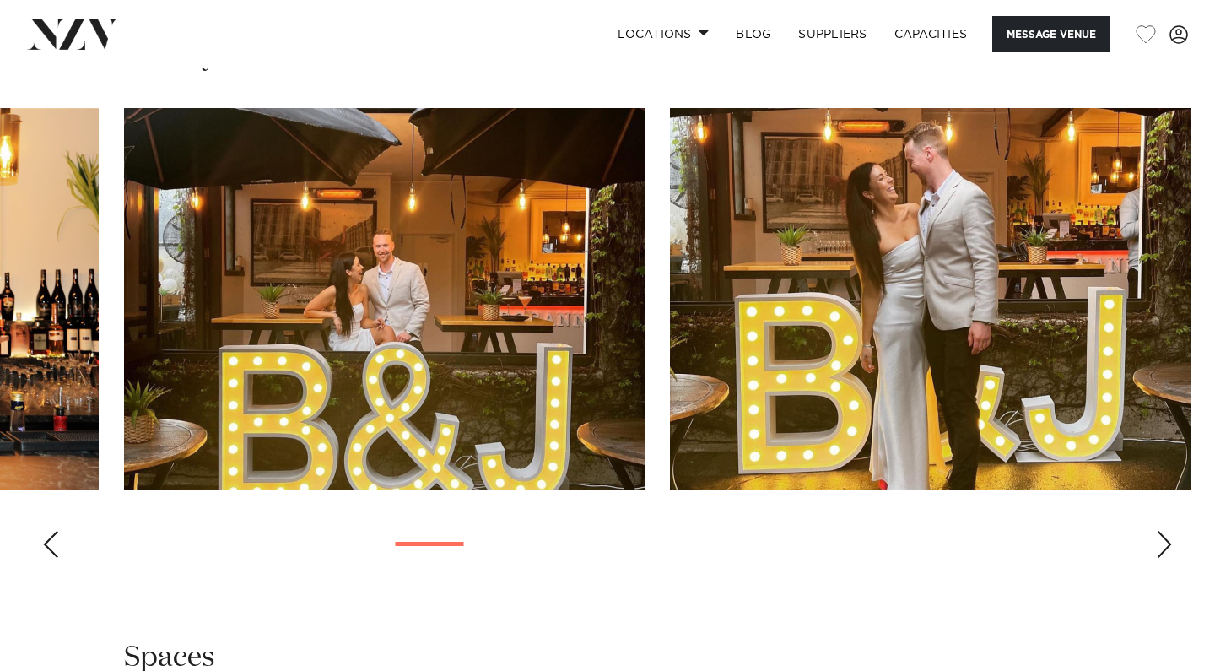
click at [1167, 554] on div "Next slide" at bounding box center [1164, 544] width 17 height 27
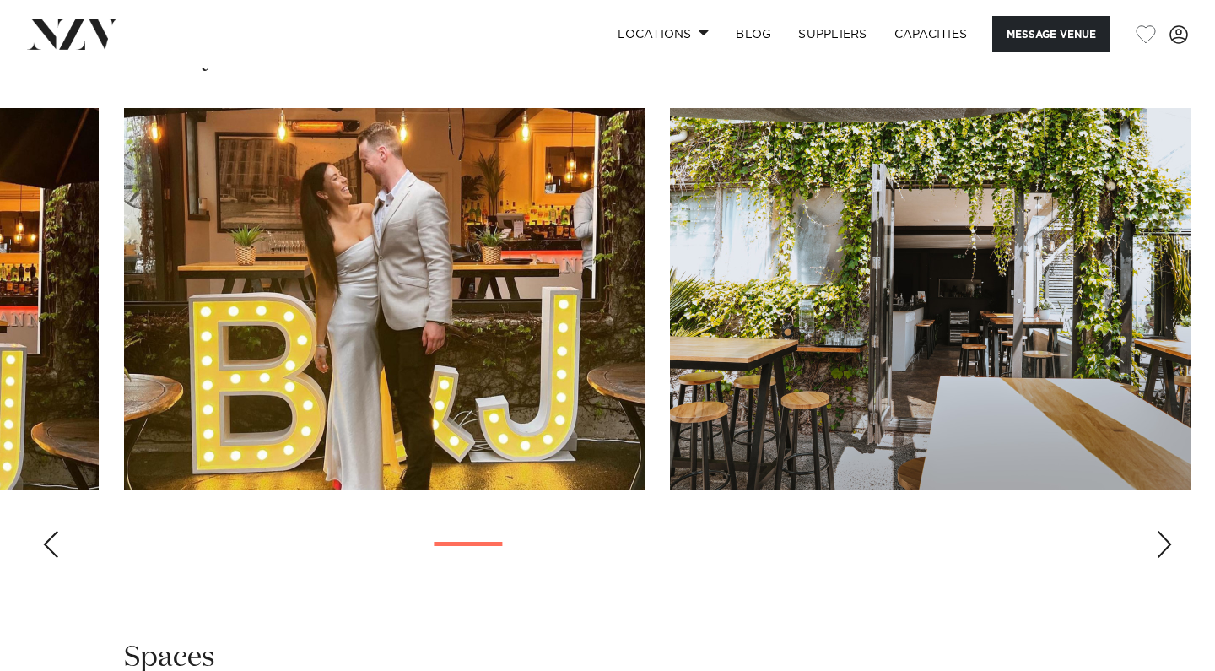
click at [1167, 554] on div "Next slide" at bounding box center [1164, 544] width 17 height 27
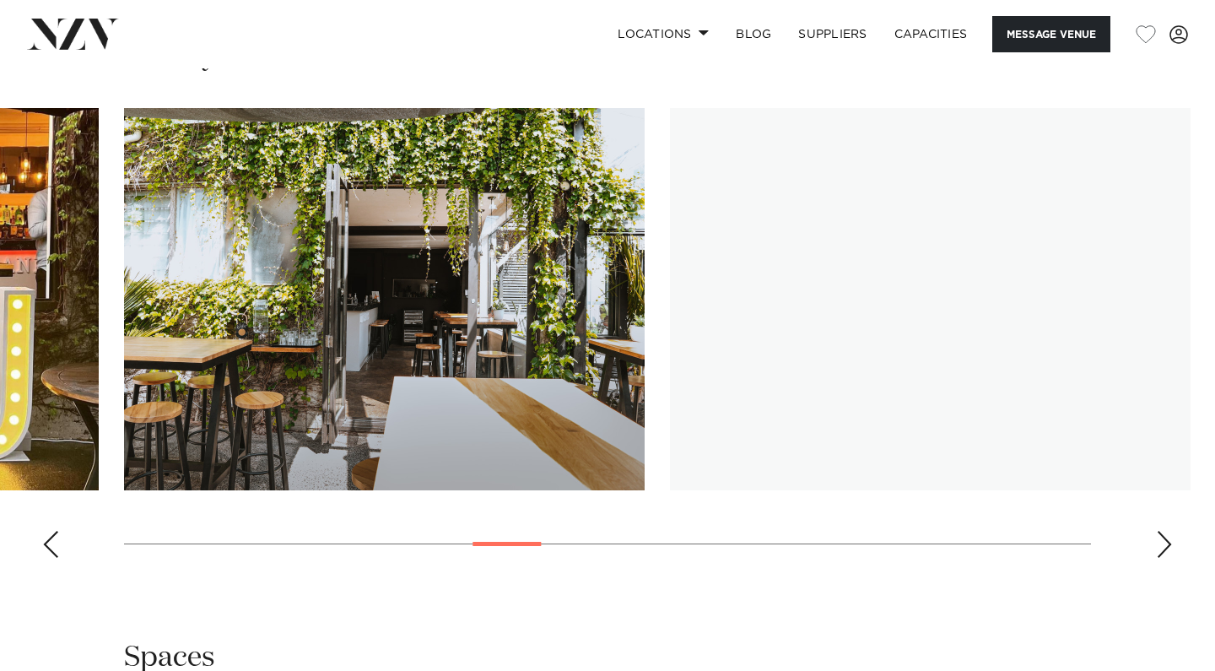
click at [1168, 554] on div "Next slide" at bounding box center [1164, 544] width 17 height 27
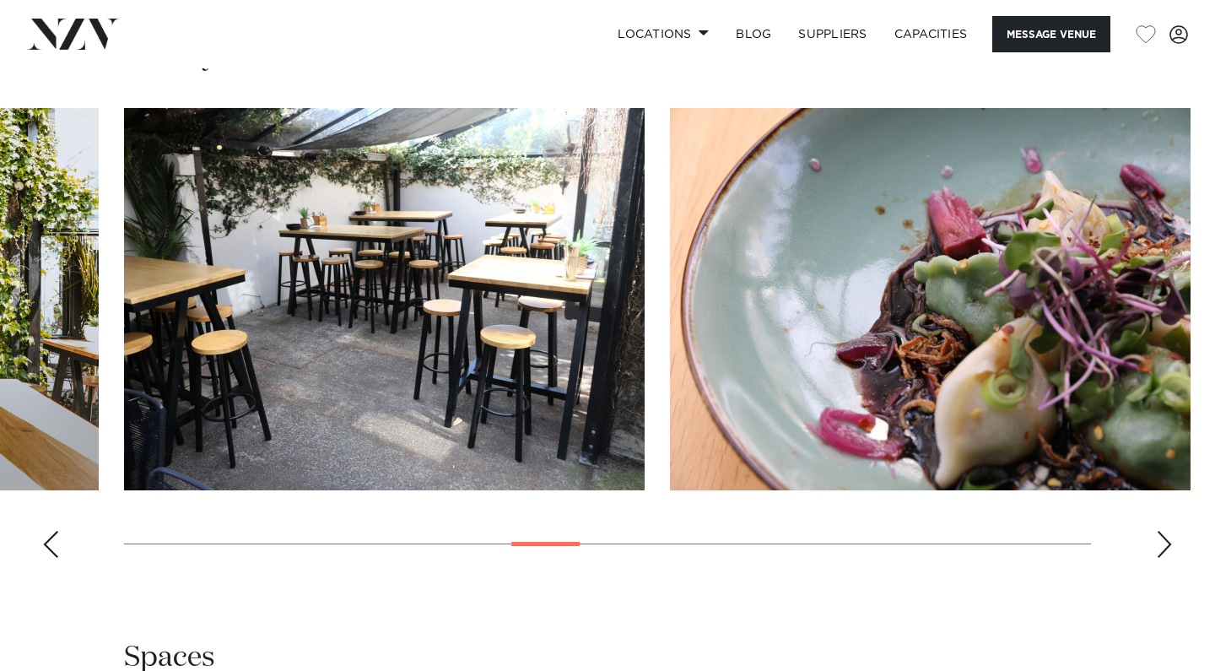
click at [1168, 554] on div "Next slide" at bounding box center [1164, 544] width 17 height 27
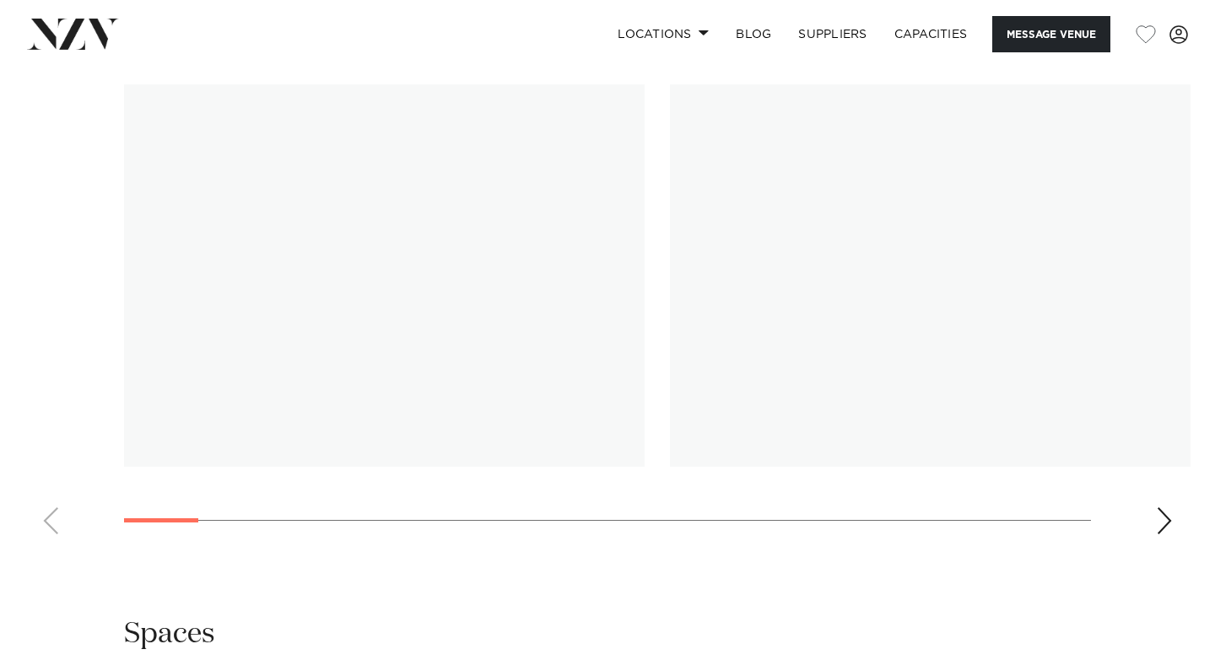
scroll to position [1664, 0]
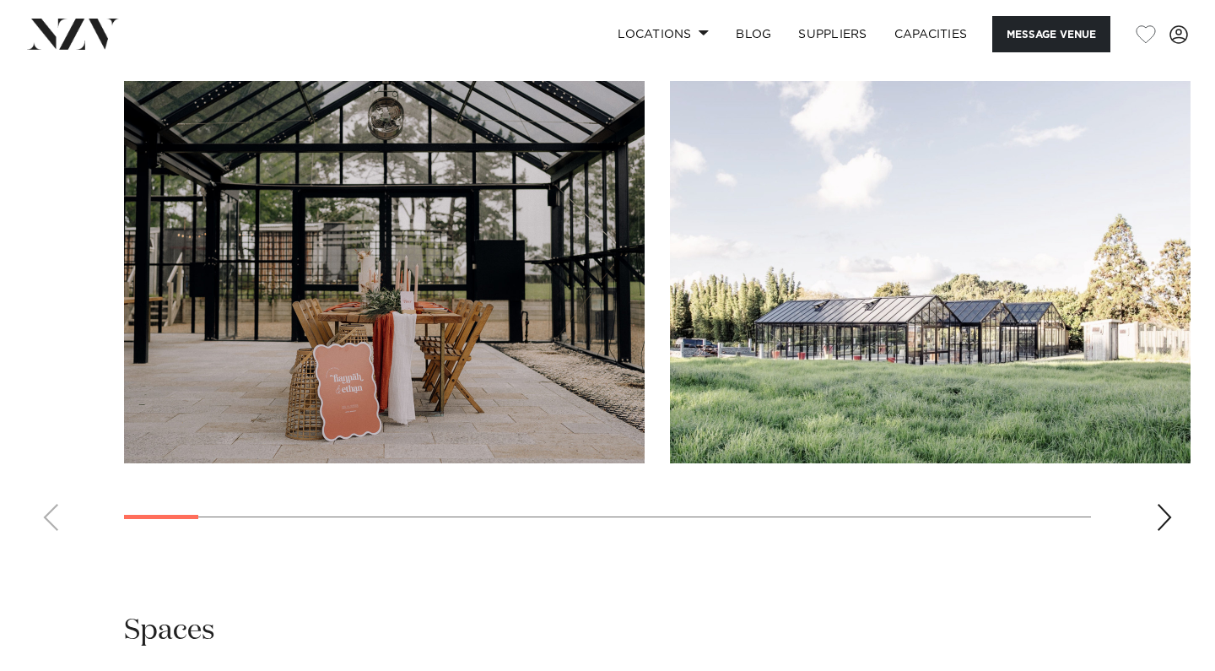
click at [1156, 531] on div "Next slide" at bounding box center [1164, 517] width 17 height 27
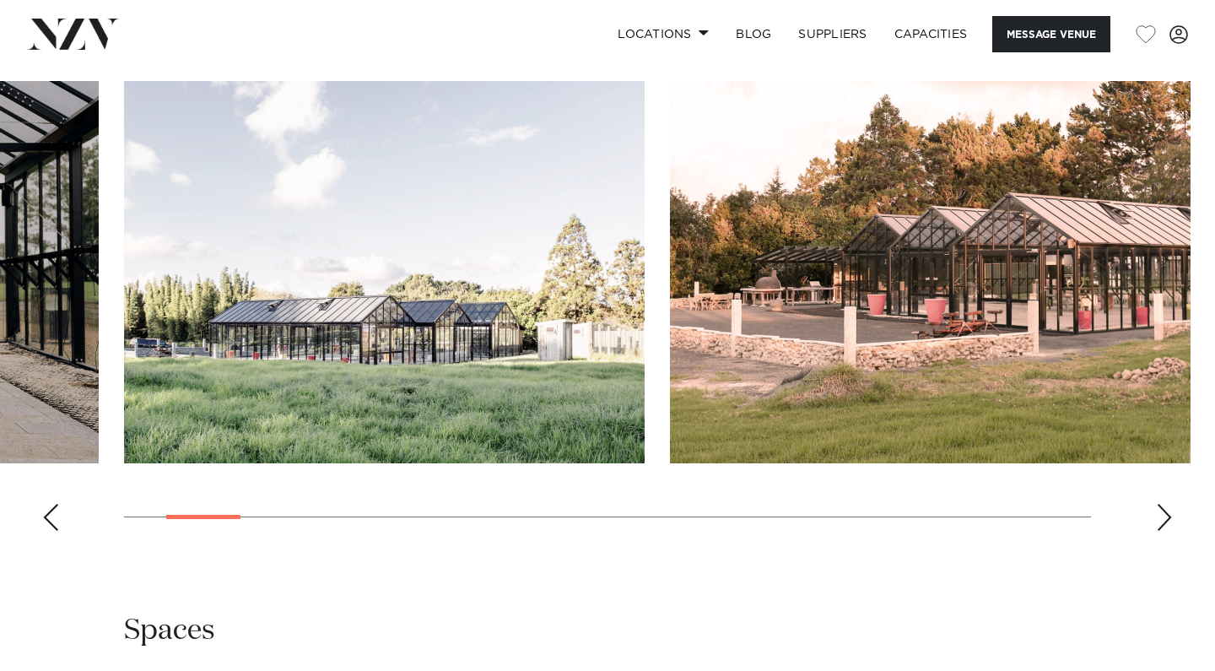
click at [1156, 531] on div "Next slide" at bounding box center [1164, 517] width 17 height 27
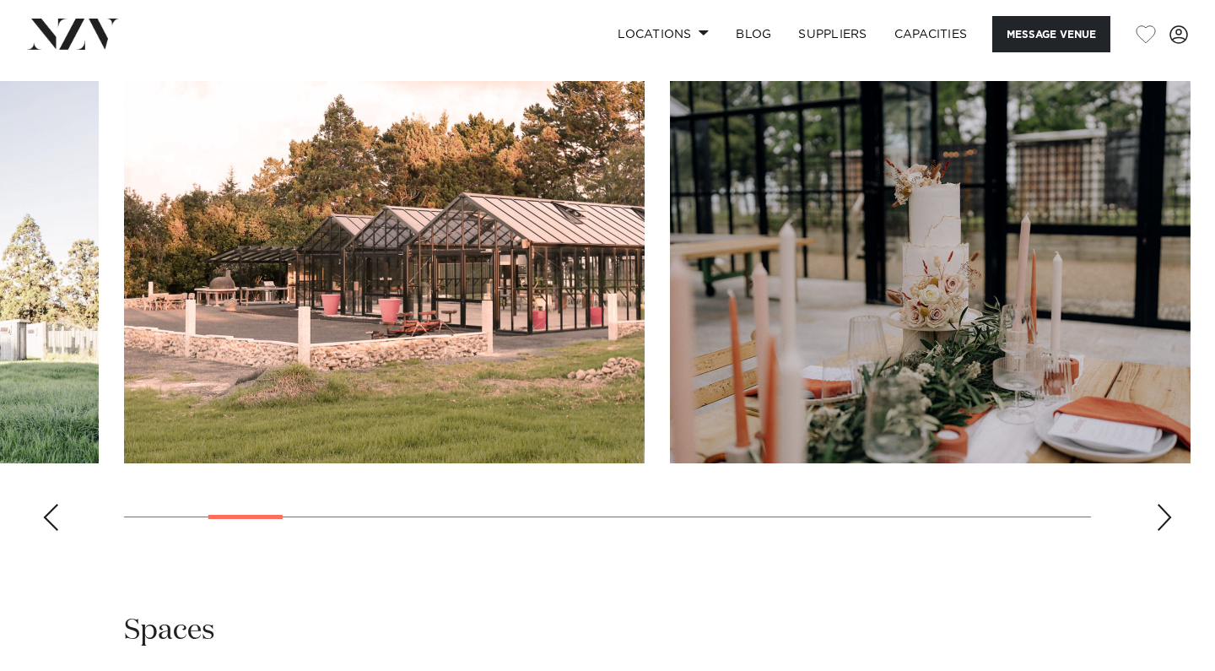
click at [1156, 531] on div "Next slide" at bounding box center [1164, 517] width 17 height 27
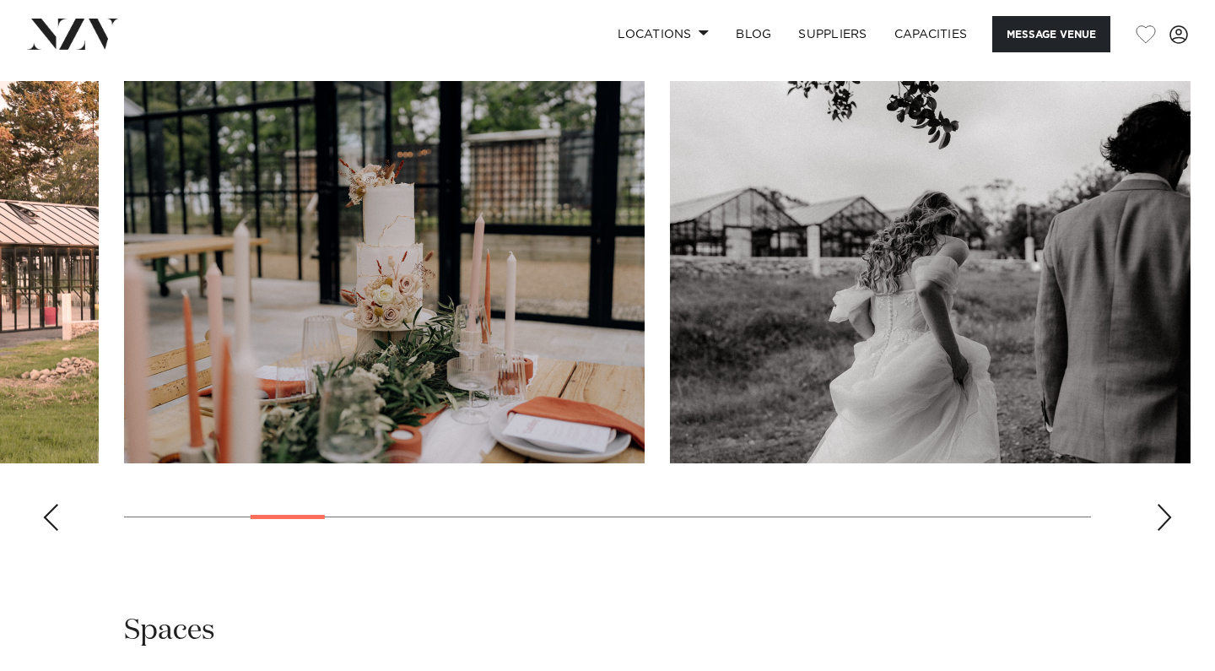
click at [1156, 531] on div "Next slide" at bounding box center [1164, 517] width 17 height 27
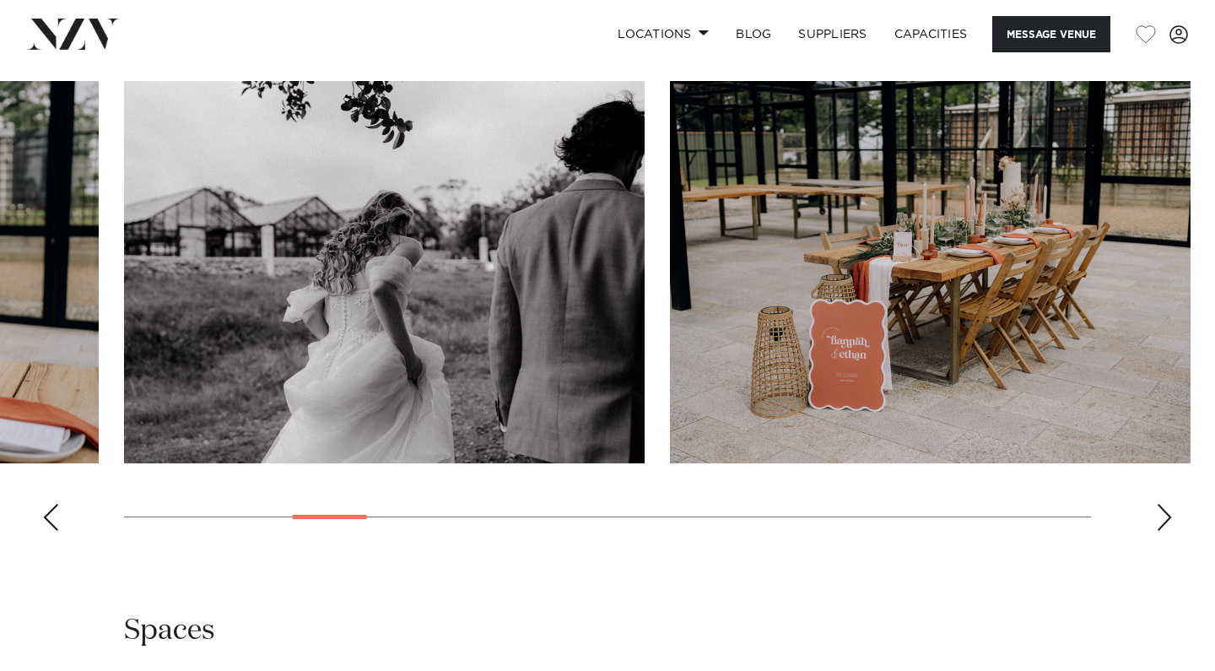
click at [1156, 531] on div "Next slide" at bounding box center [1164, 517] width 17 height 27
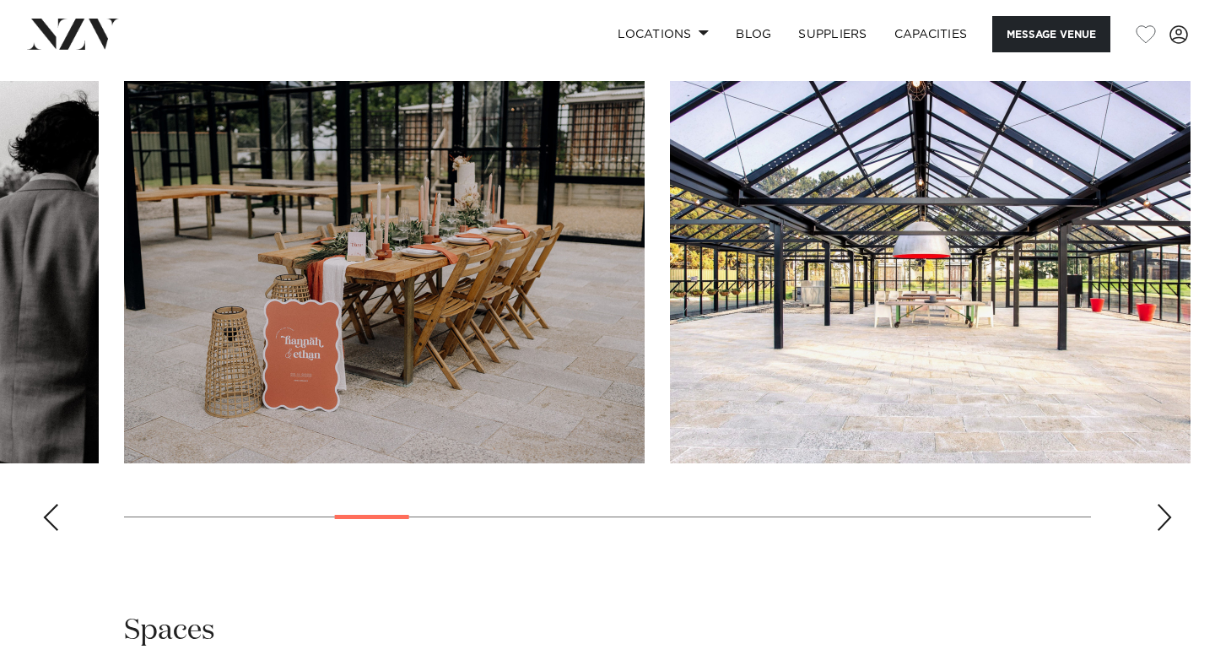
click at [1156, 531] on div "Next slide" at bounding box center [1164, 517] width 17 height 27
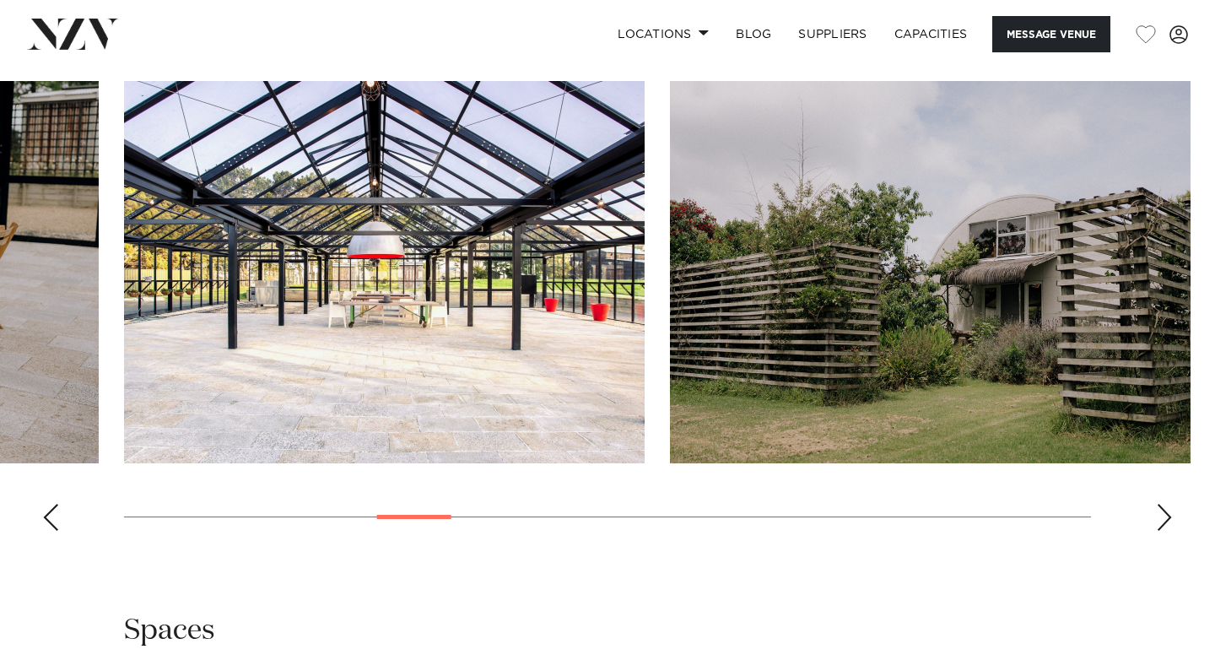
click at [1156, 531] on div "Next slide" at bounding box center [1164, 517] width 17 height 27
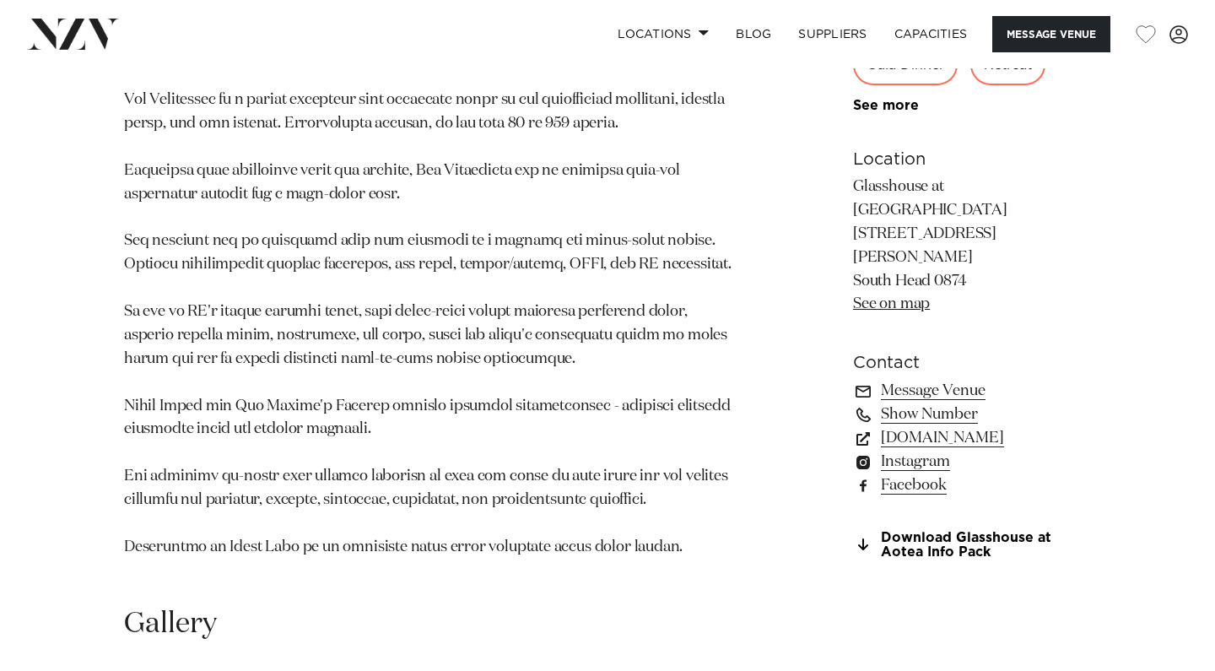
scroll to position [1067, 0]
click at [1060, 561] on link "Download Glasshouse at Aotea Info Pack" at bounding box center [972, 547] width 238 height 29
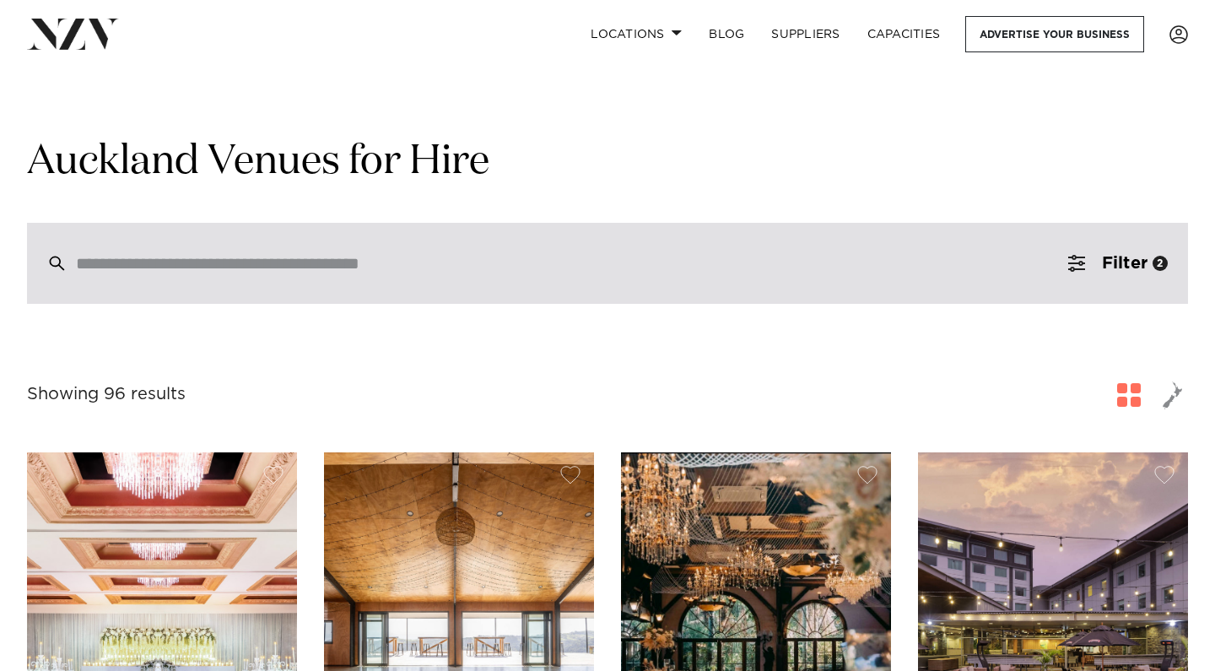
click at [645, 236] on div at bounding box center [607, 263] width 1161 height 81
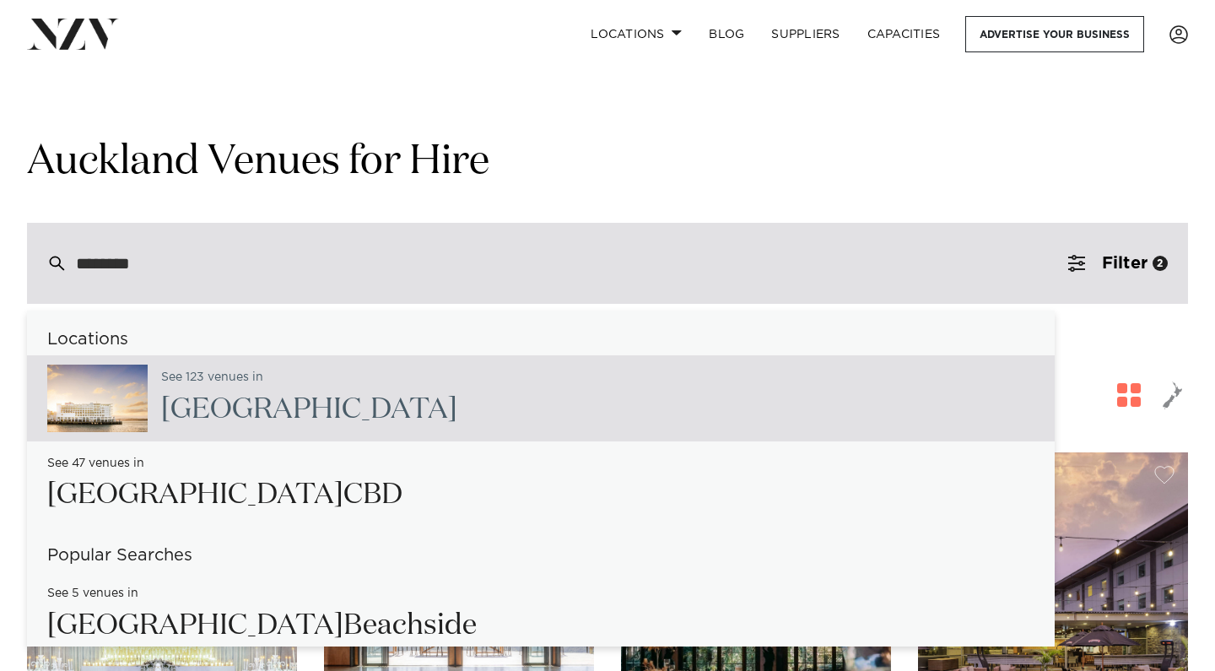
type input "********"
type input "**********"
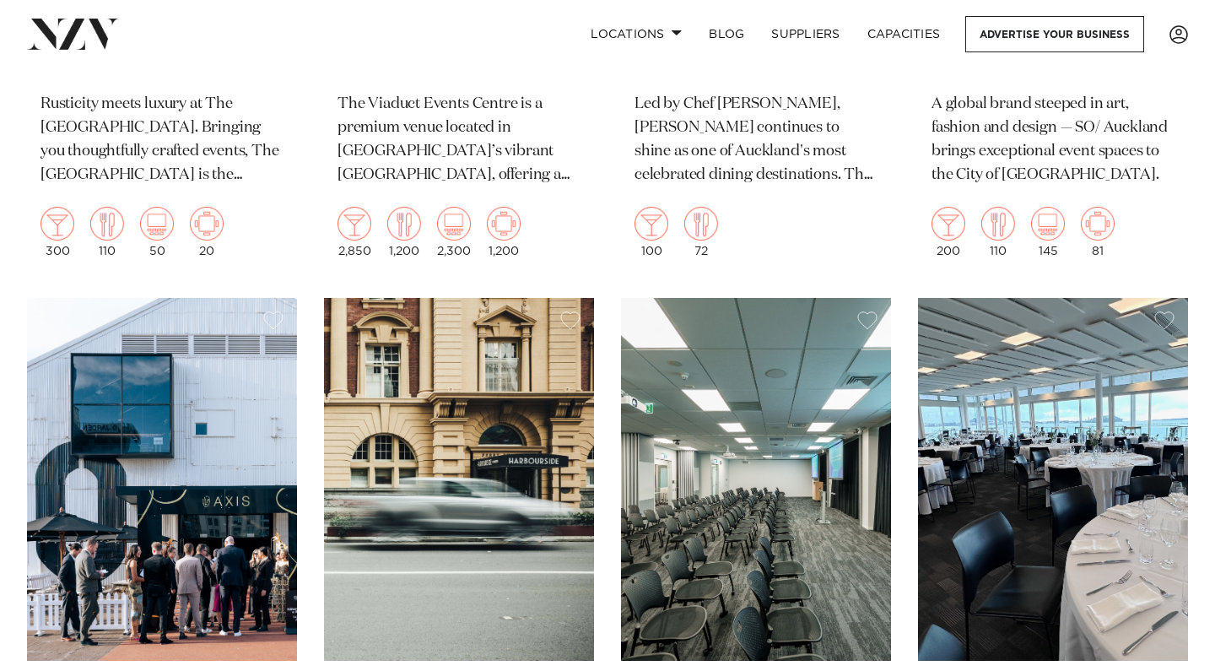
scroll to position [3822, 0]
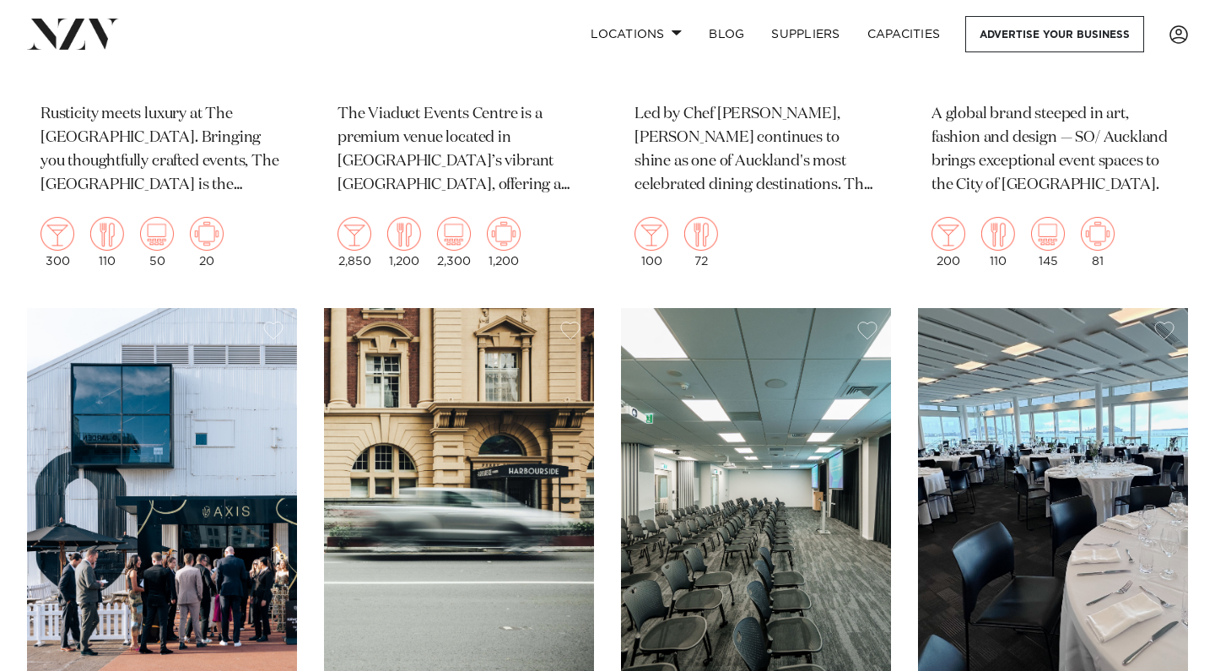
click at [88, 475] on img at bounding box center [162, 489] width 270 height 362
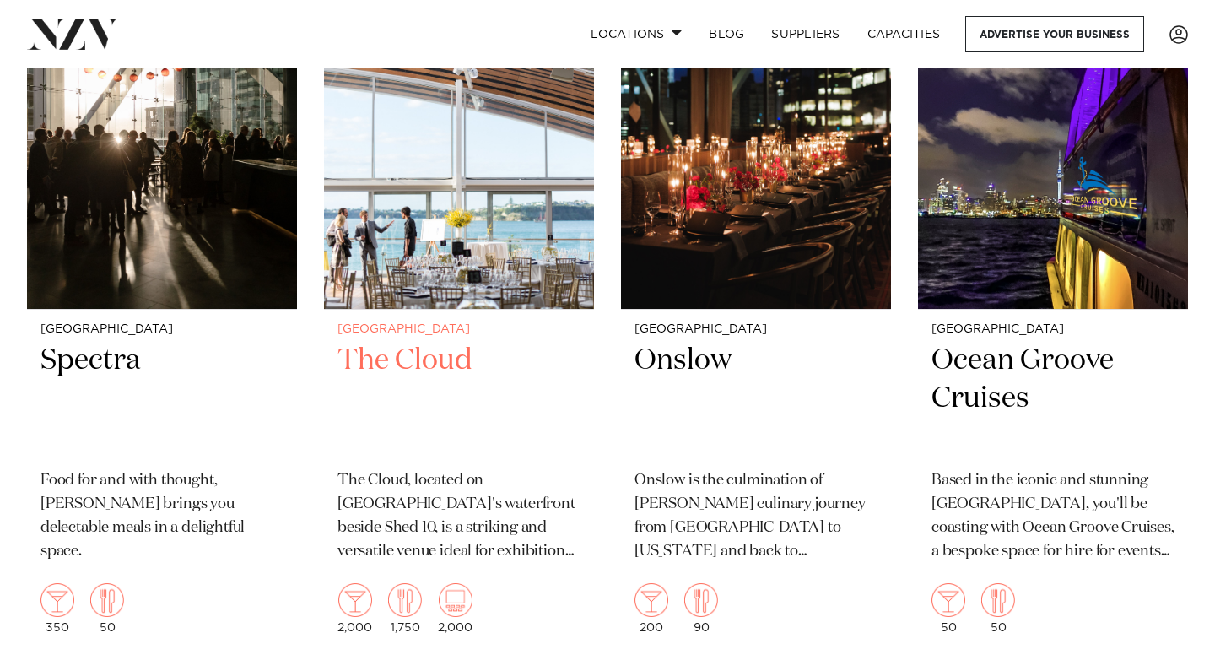
scroll to position [4913, 0]
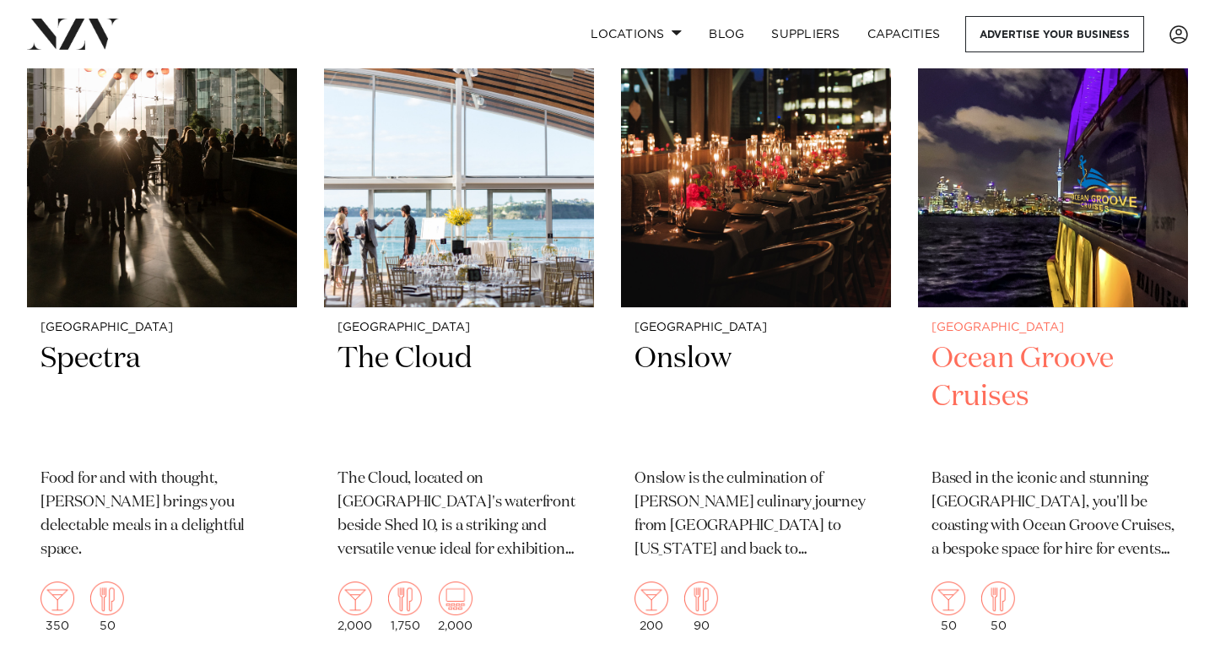
click at [1016, 340] on h2 "Ocean Groove Cruises" at bounding box center [1053, 397] width 243 height 114
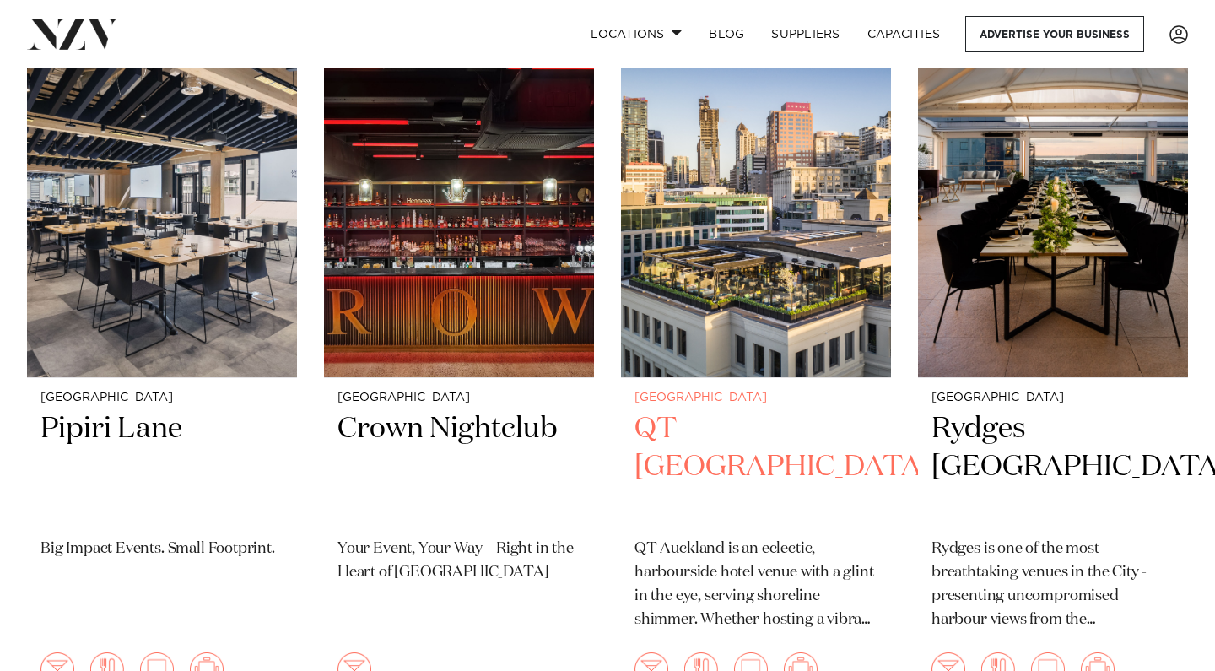
scroll to position [434, 0]
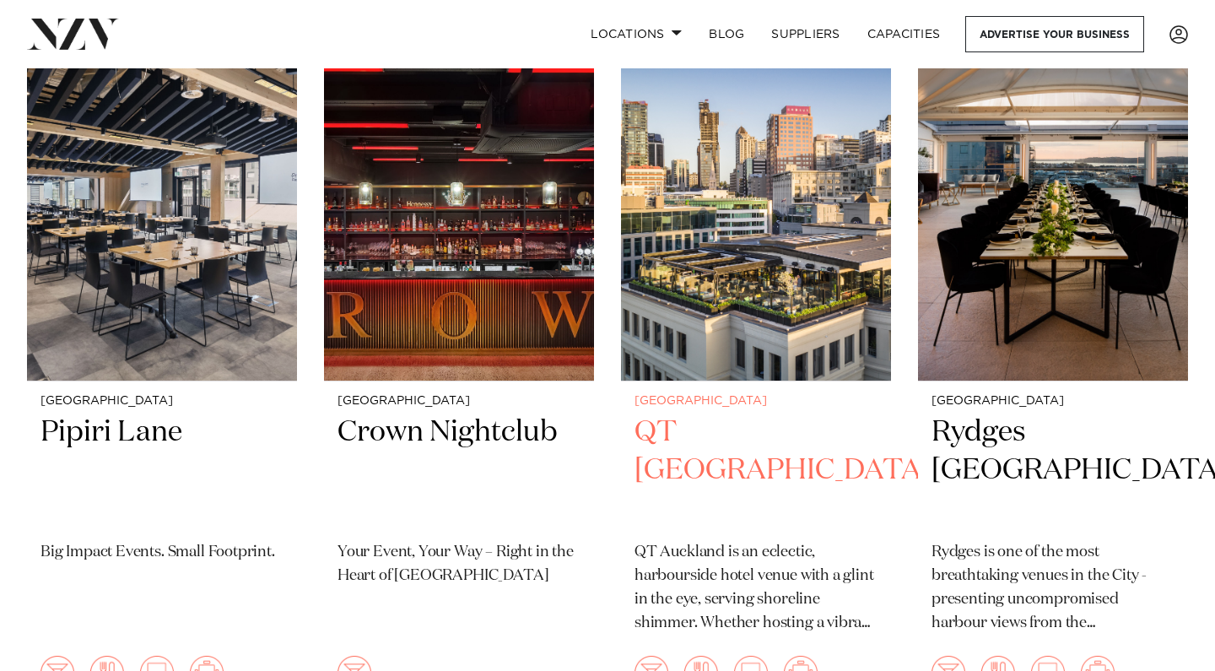
click at [809, 438] on h2 "QT Auckland" at bounding box center [756, 471] width 243 height 114
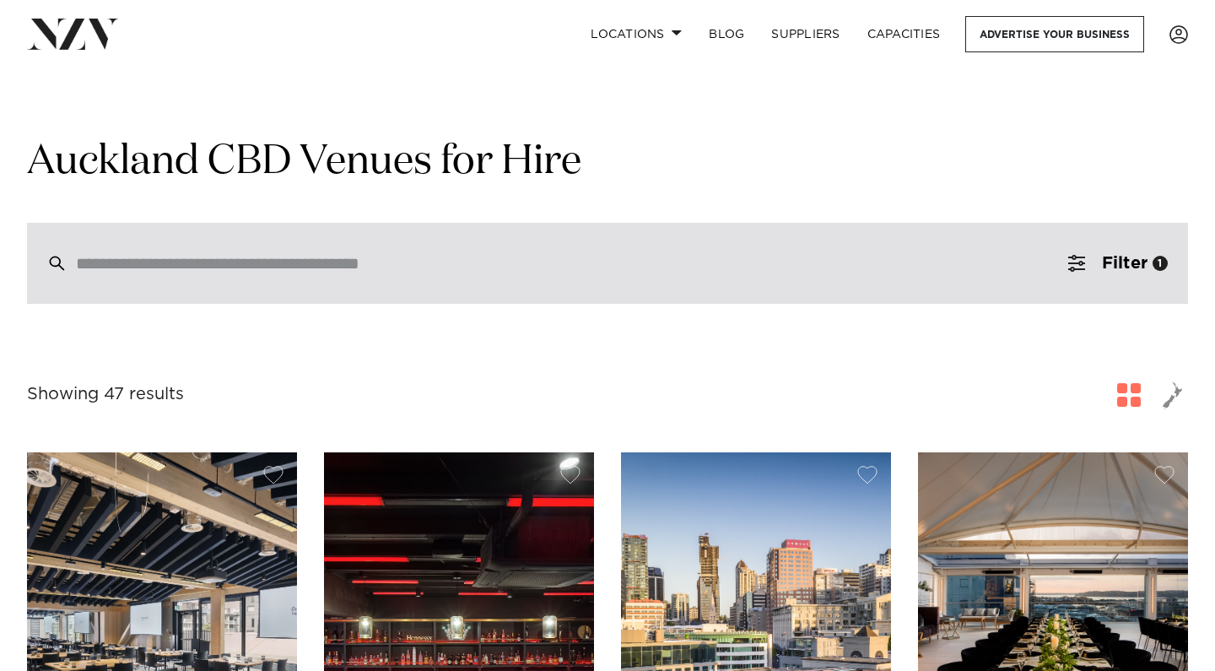
scroll to position [0, 0]
click at [483, 264] on input "search" at bounding box center [572, 263] width 992 height 19
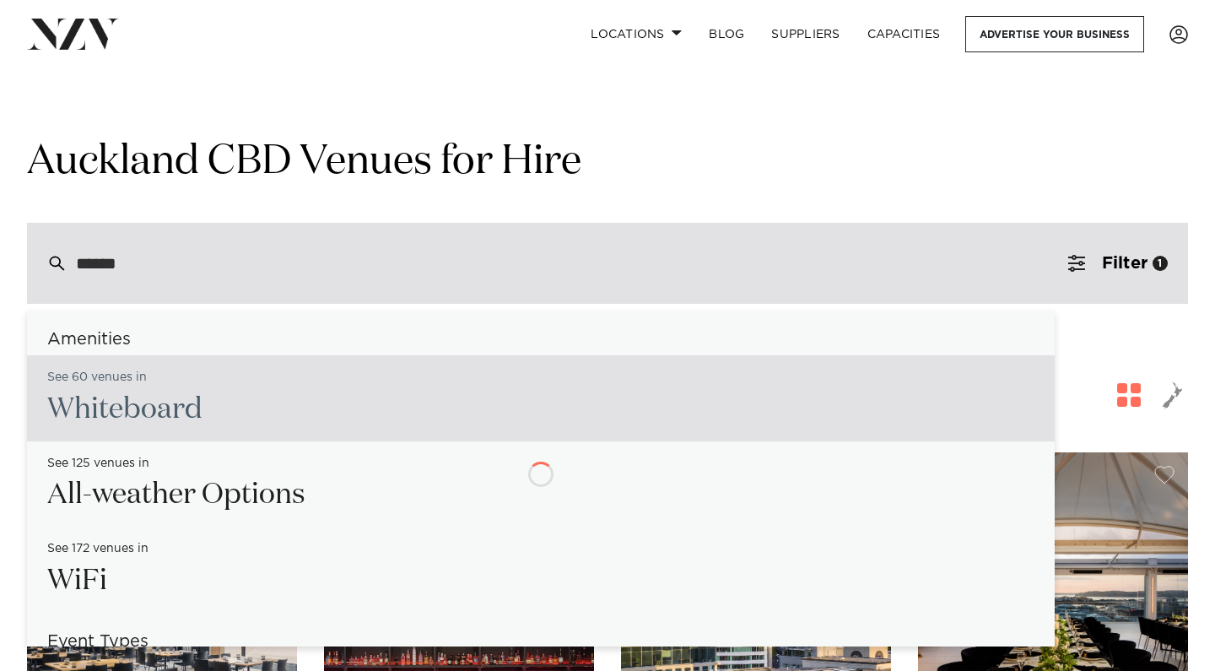
type input "*******"
type input "**********"
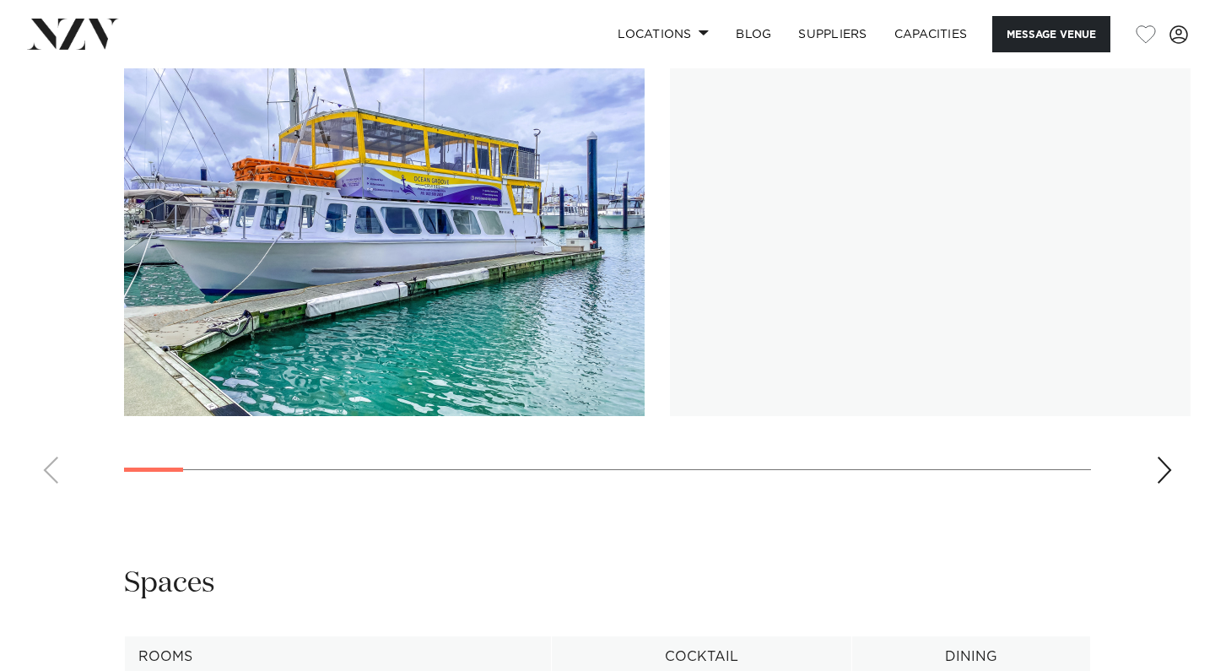
scroll to position [1599, 0]
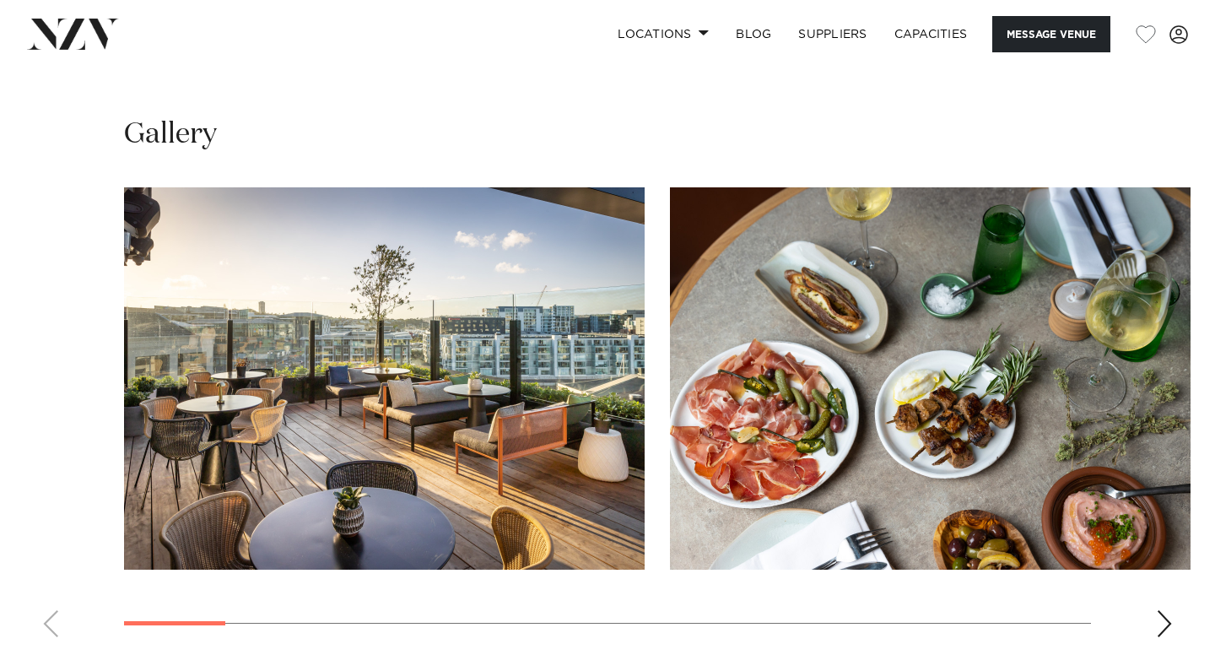
scroll to position [2230, 0]
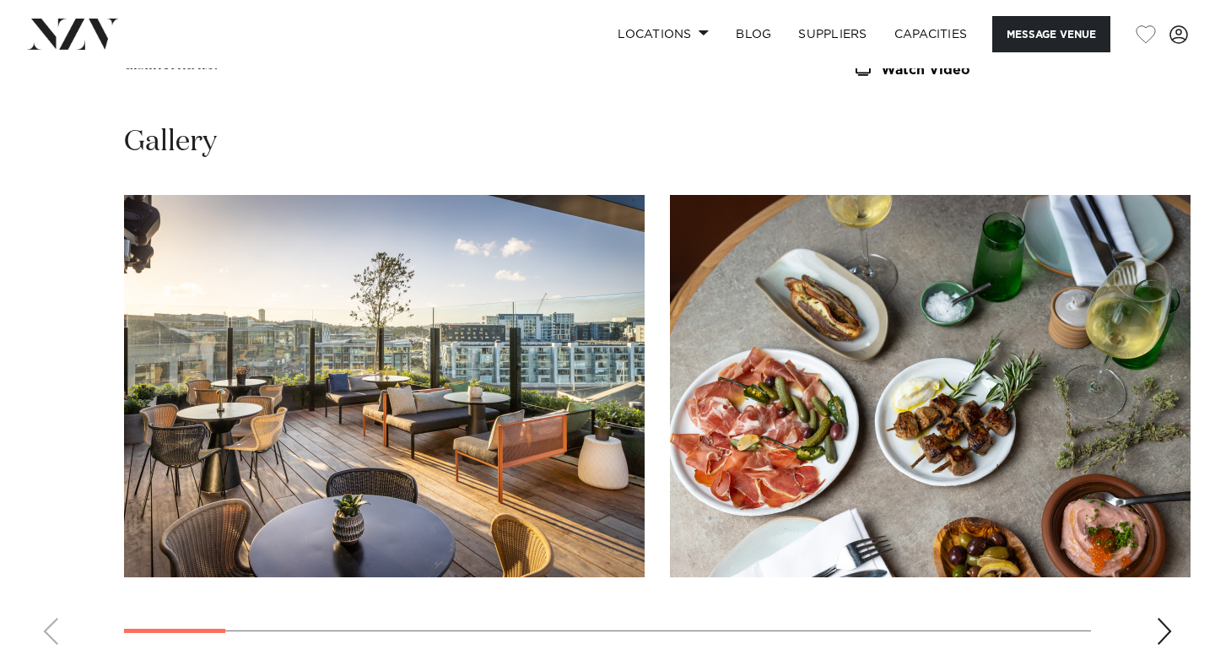
click at [1172, 618] on div "Next slide" at bounding box center [1164, 631] width 17 height 27
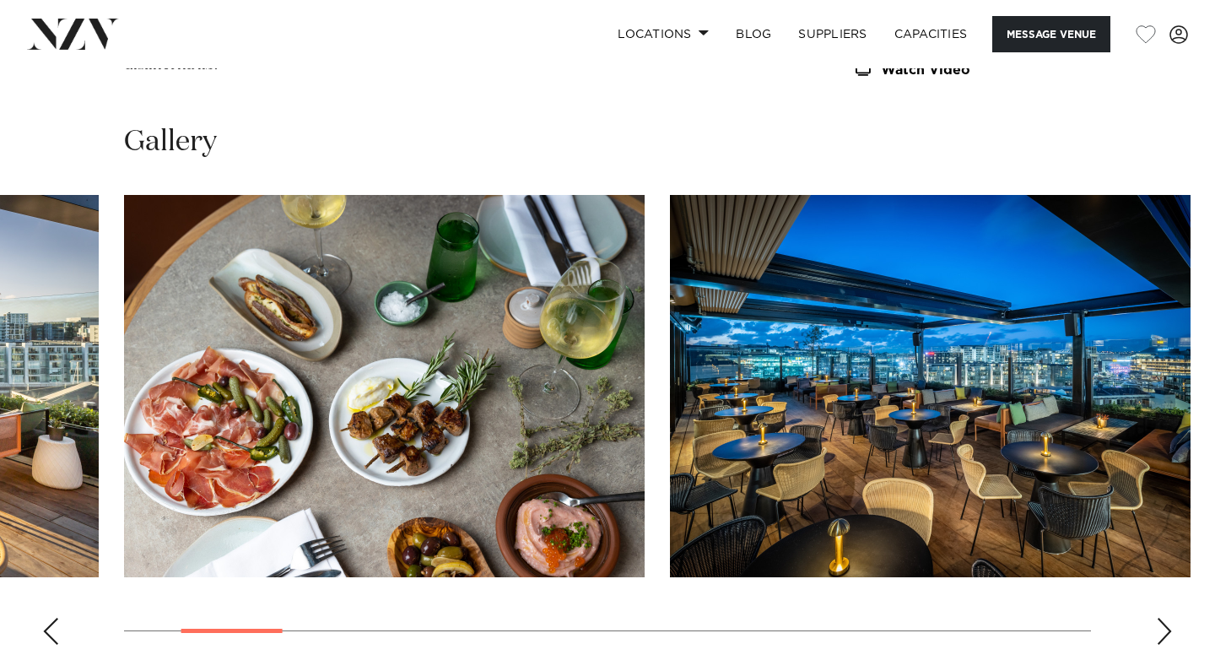
click at [1172, 618] on div "Next slide" at bounding box center [1164, 631] width 17 height 27
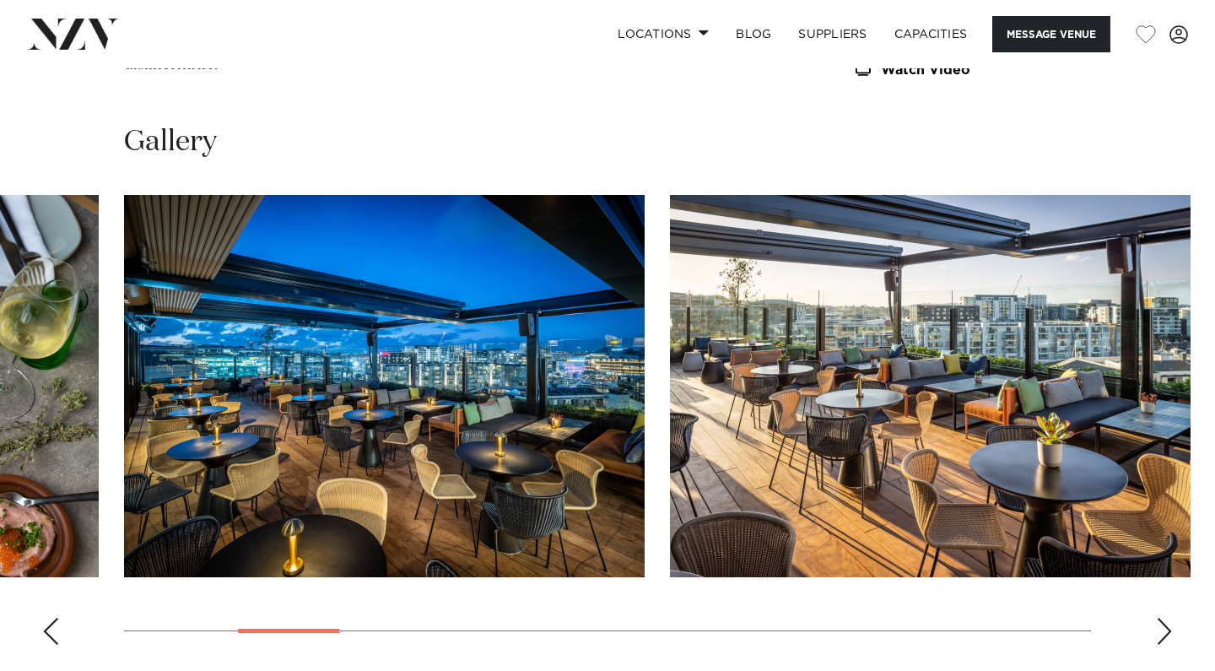
click at [1172, 618] on div "Next slide" at bounding box center [1164, 631] width 17 height 27
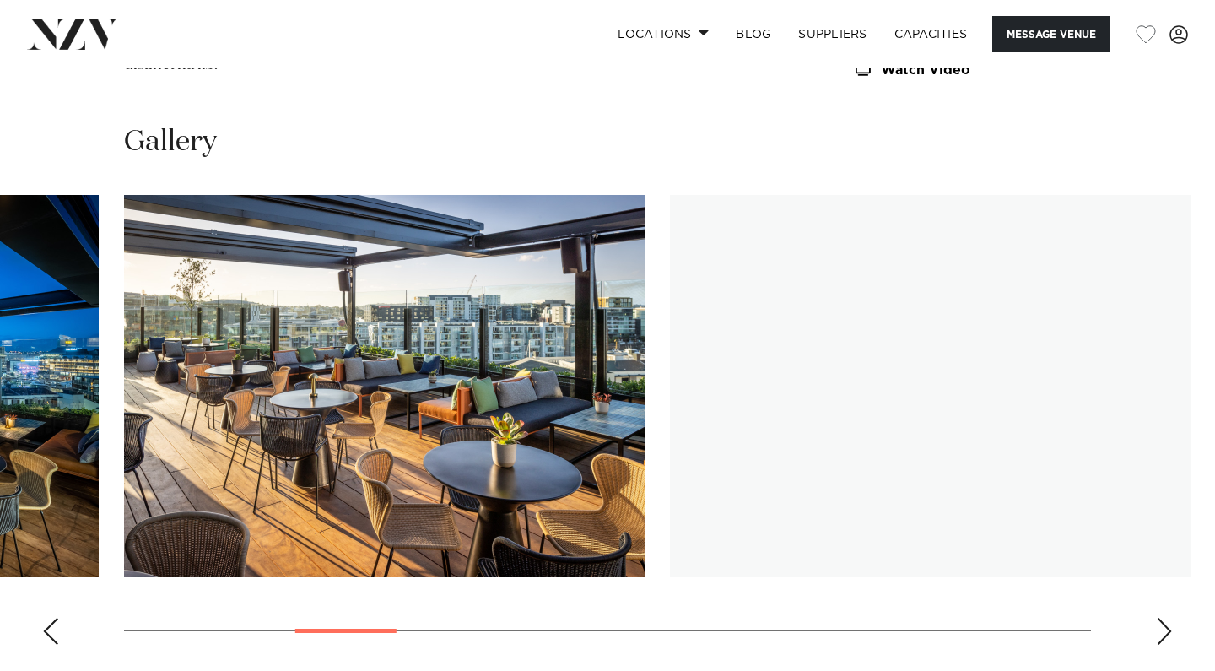
click at [1172, 618] on div "Next slide" at bounding box center [1164, 631] width 17 height 27
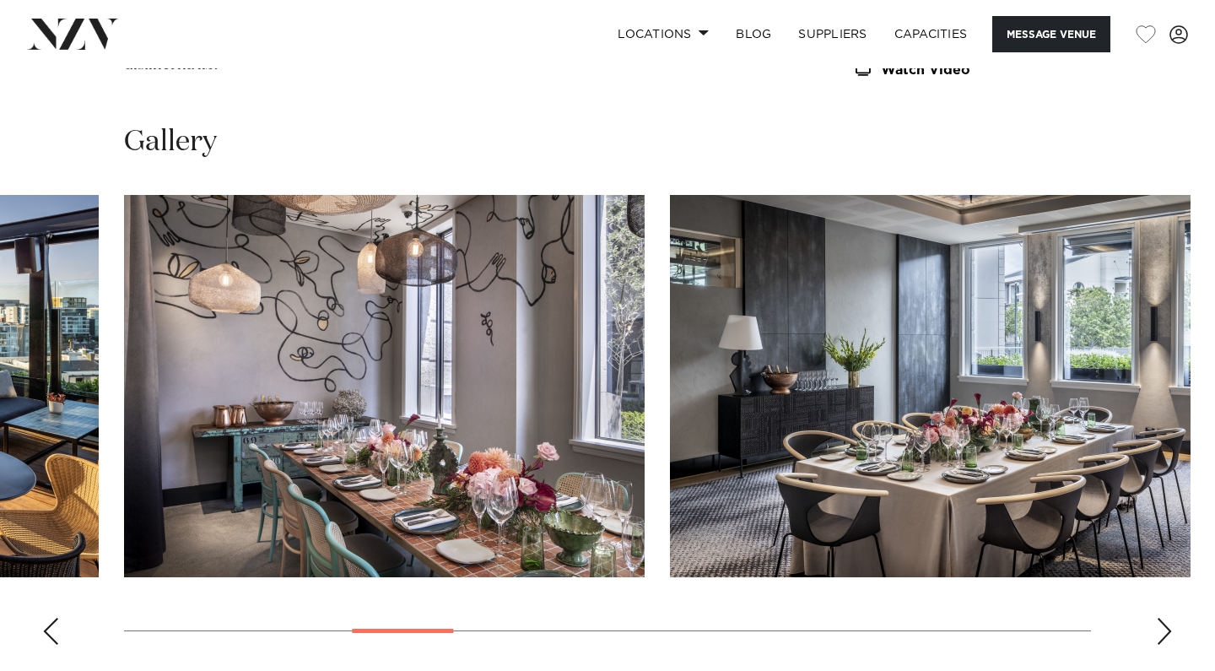
click at [1172, 618] on div "Next slide" at bounding box center [1164, 631] width 17 height 27
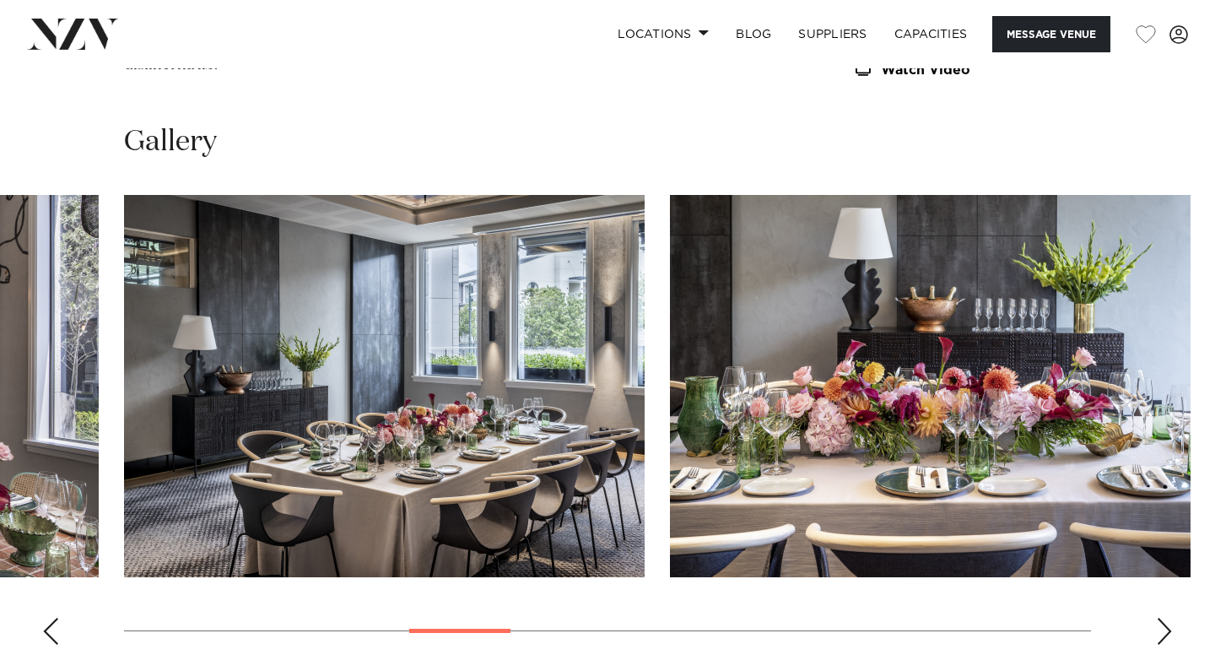
click at [1172, 618] on div "Next slide" at bounding box center [1164, 631] width 17 height 27
